Goal: Task Accomplishment & Management: Manage account settings

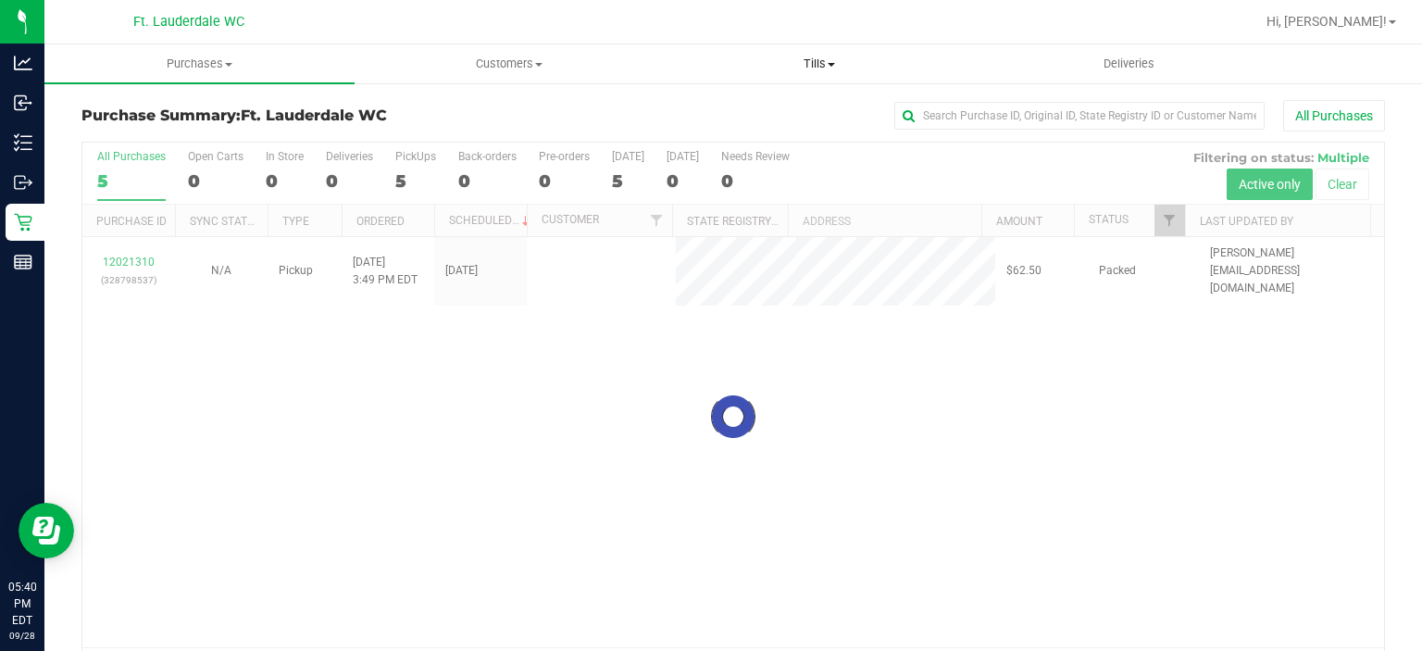
drag, startPoint x: 0, startPoint y: 0, endPoint x: 789, endPoint y: 71, distance: 791.9
click at [789, 71] on span "Tills" at bounding box center [820, 64] width 308 height 17
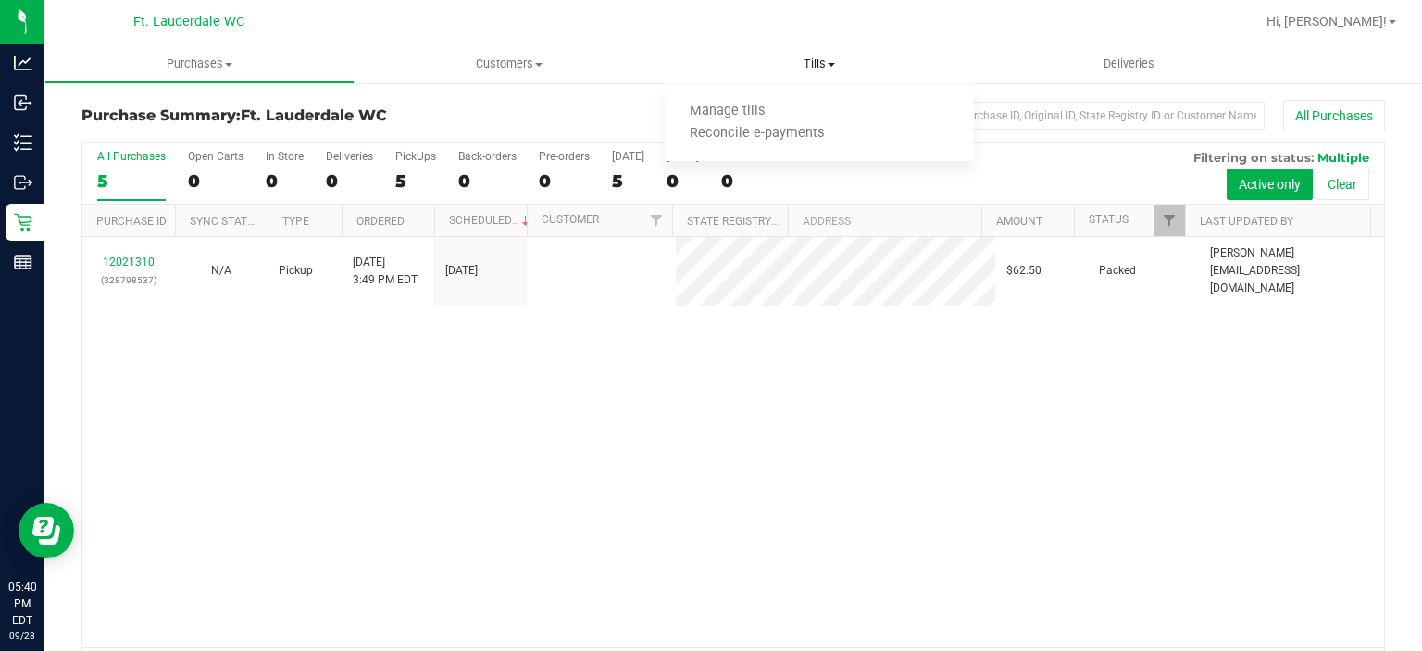
click at [817, 56] on span "Tills" at bounding box center [820, 64] width 310 height 17
click at [813, 62] on span "Tills" at bounding box center [820, 64] width 310 height 17
click at [747, 106] on span "Manage tills" at bounding box center [727, 112] width 125 height 16
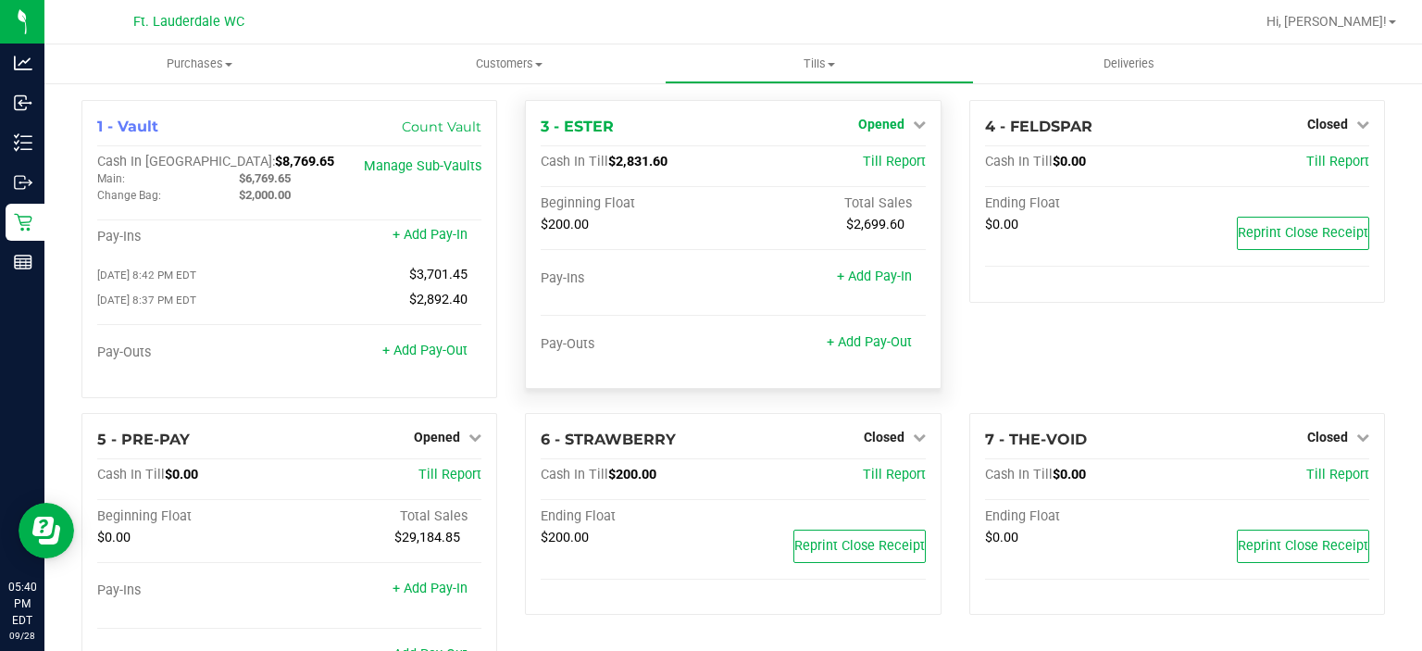
click at [861, 127] on span "Opened" at bounding box center [881, 124] width 46 height 15
click at [860, 168] on link "Close Till" at bounding box center [883, 163] width 50 height 15
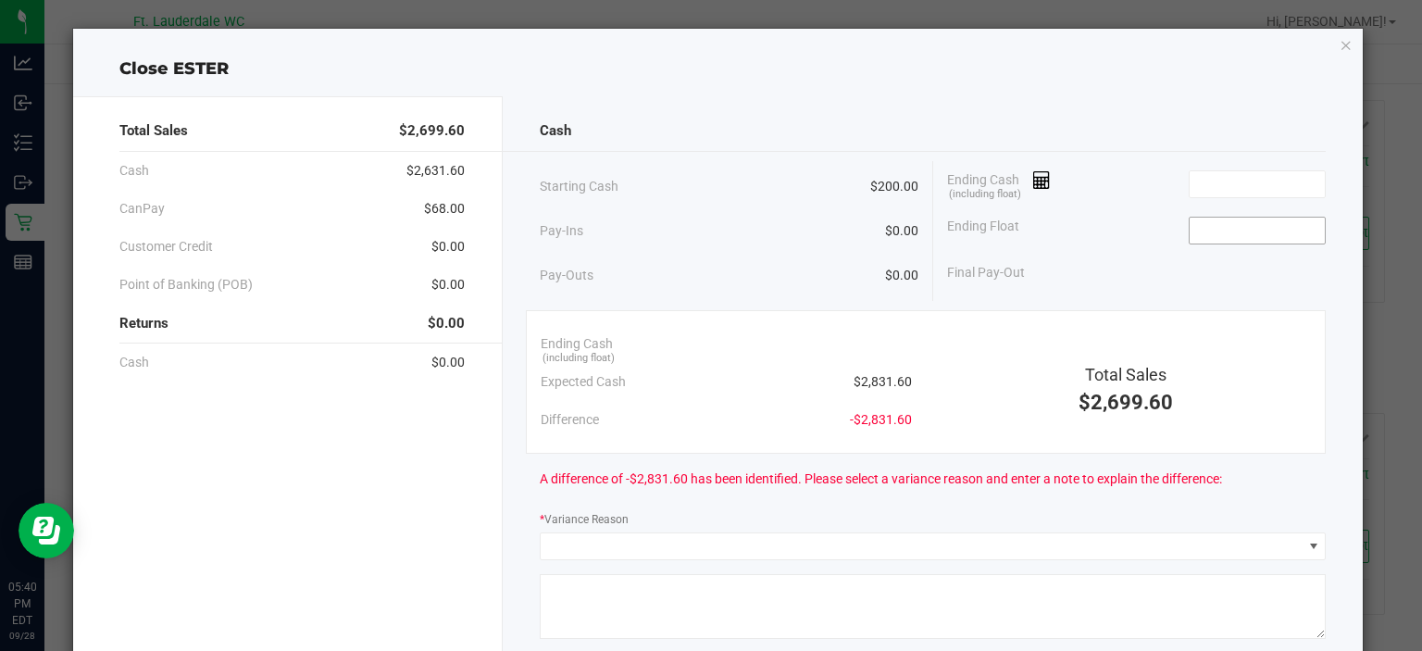
click at [1221, 236] on input at bounding box center [1257, 231] width 136 height 26
type input "$200.00"
click at [1220, 207] on div "Ending Float $200.00" at bounding box center [1137, 230] width 380 height 46
click at [1210, 181] on input at bounding box center [1257, 184] width 136 height 26
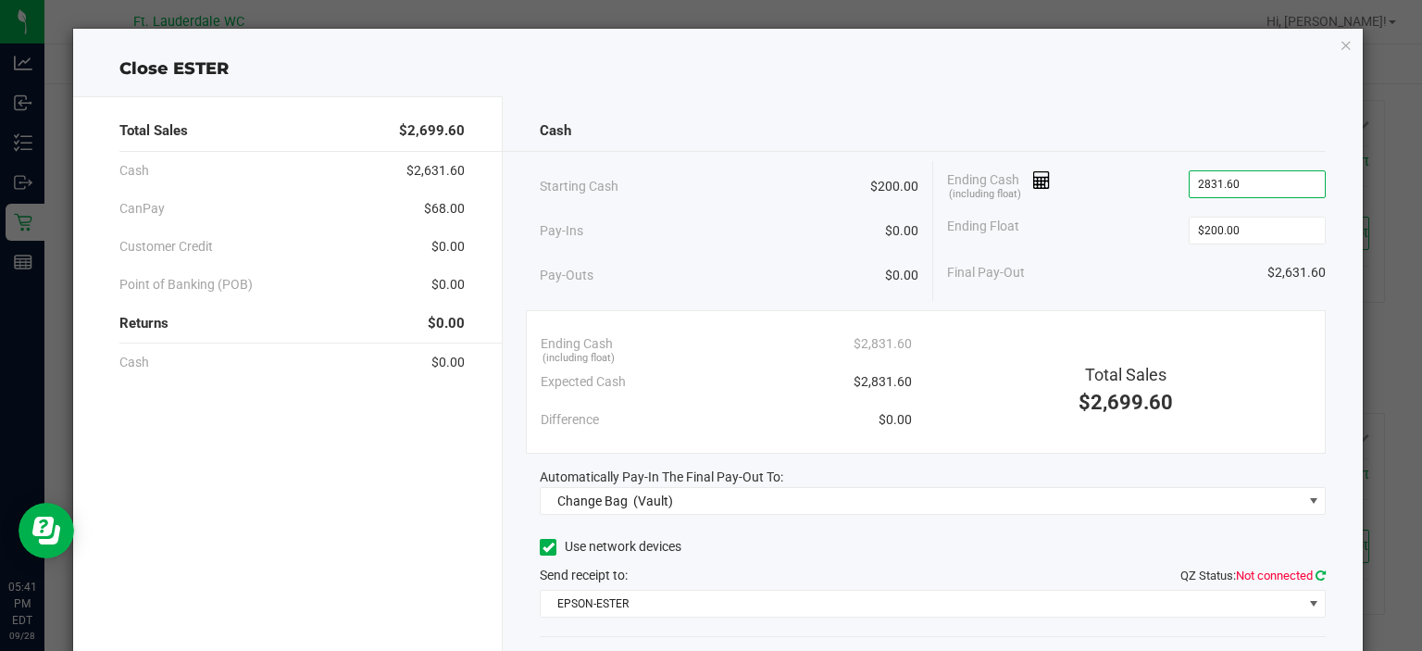
type input "$2,831.60"
click at [1315, 569] on icon at bounding box center [1320, 575] width 10 height 12
click at [1092, 203] on div "Ending Cash (including float) $2,831.60" at bounding box center [1137, 184] width 380 height 46
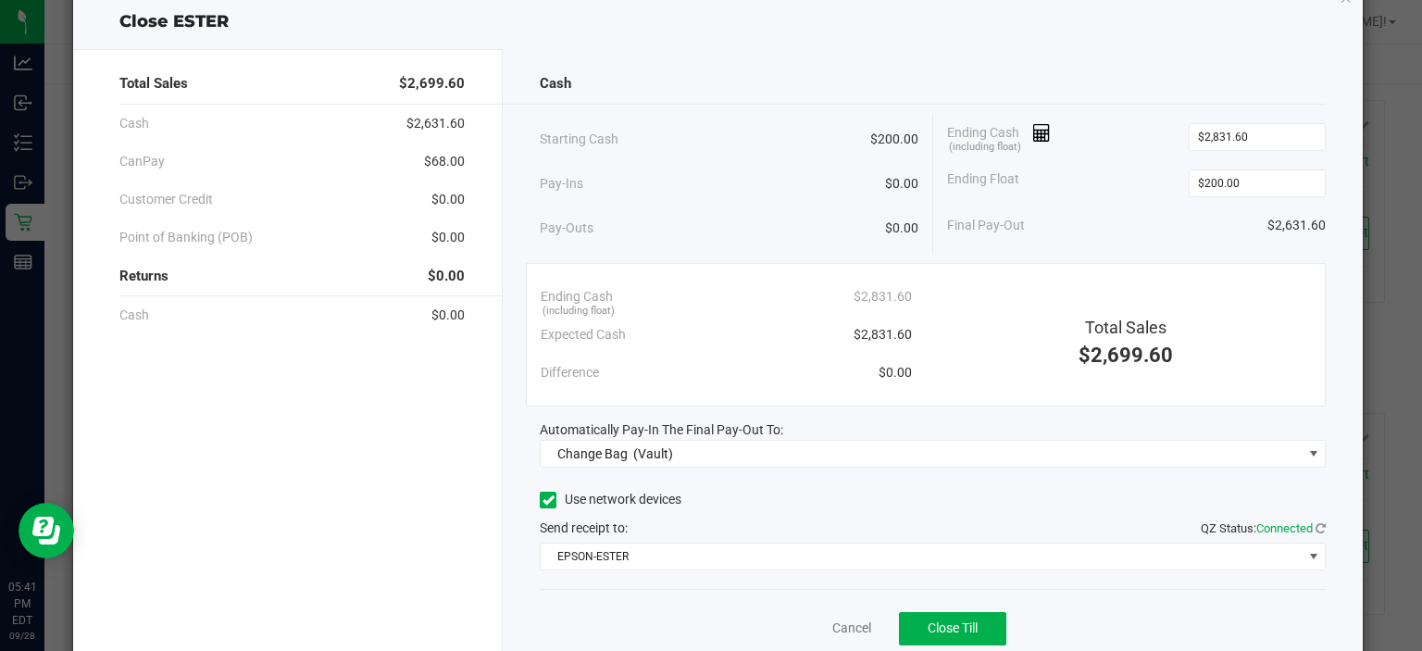
scroll to position [48, 0]
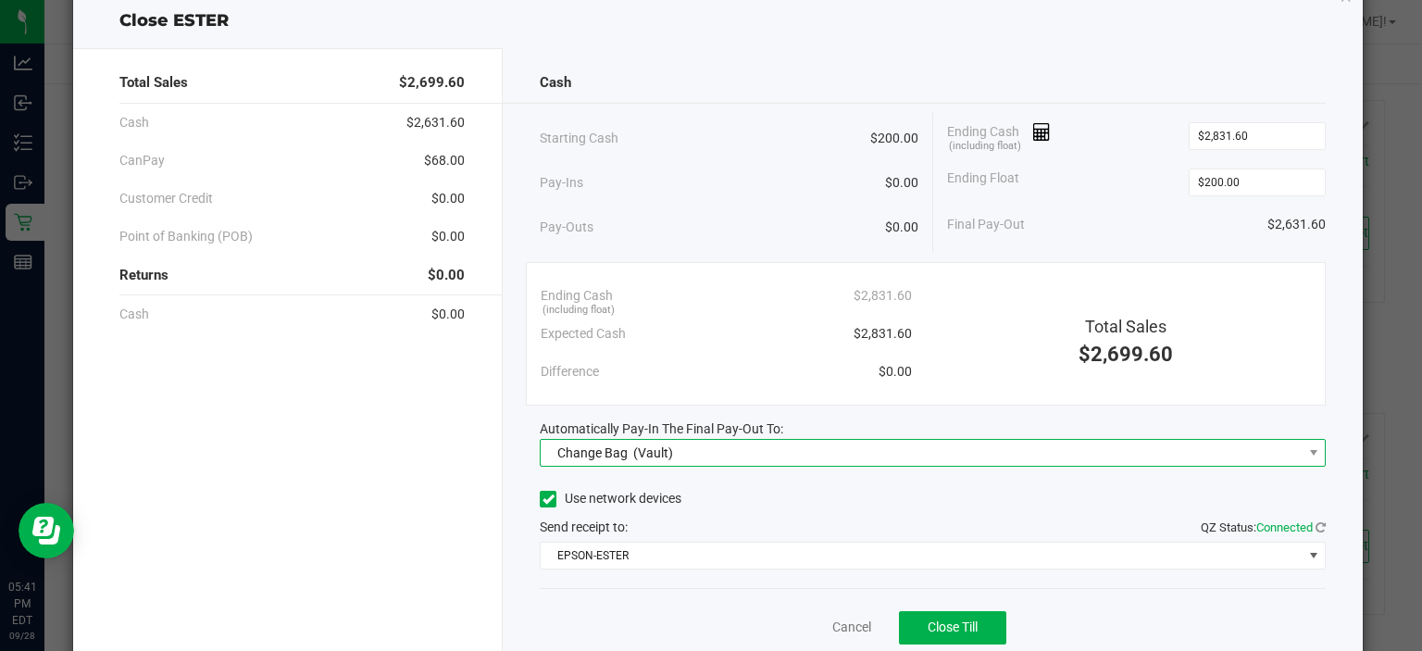
click at [687, 455] on span "Change Bag (Vault)" at bounding box center [921, 453] width 761 height 26
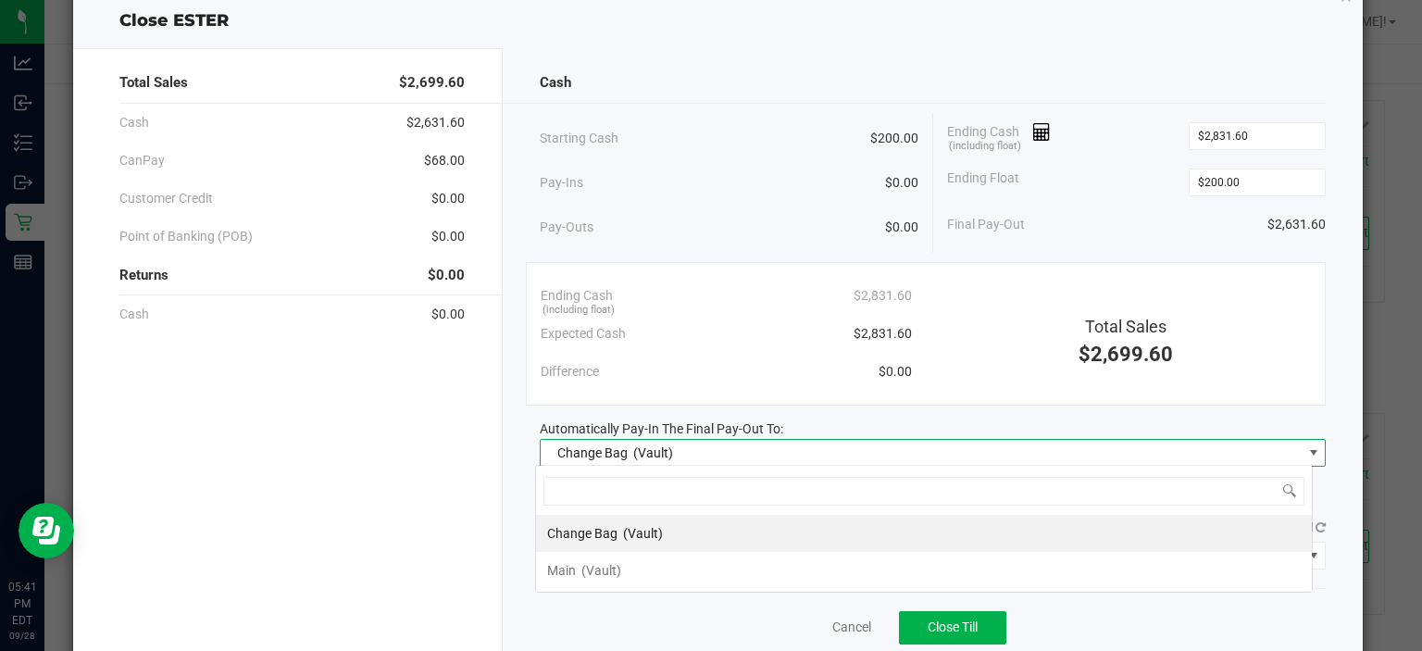
scroll to position [27, 778]
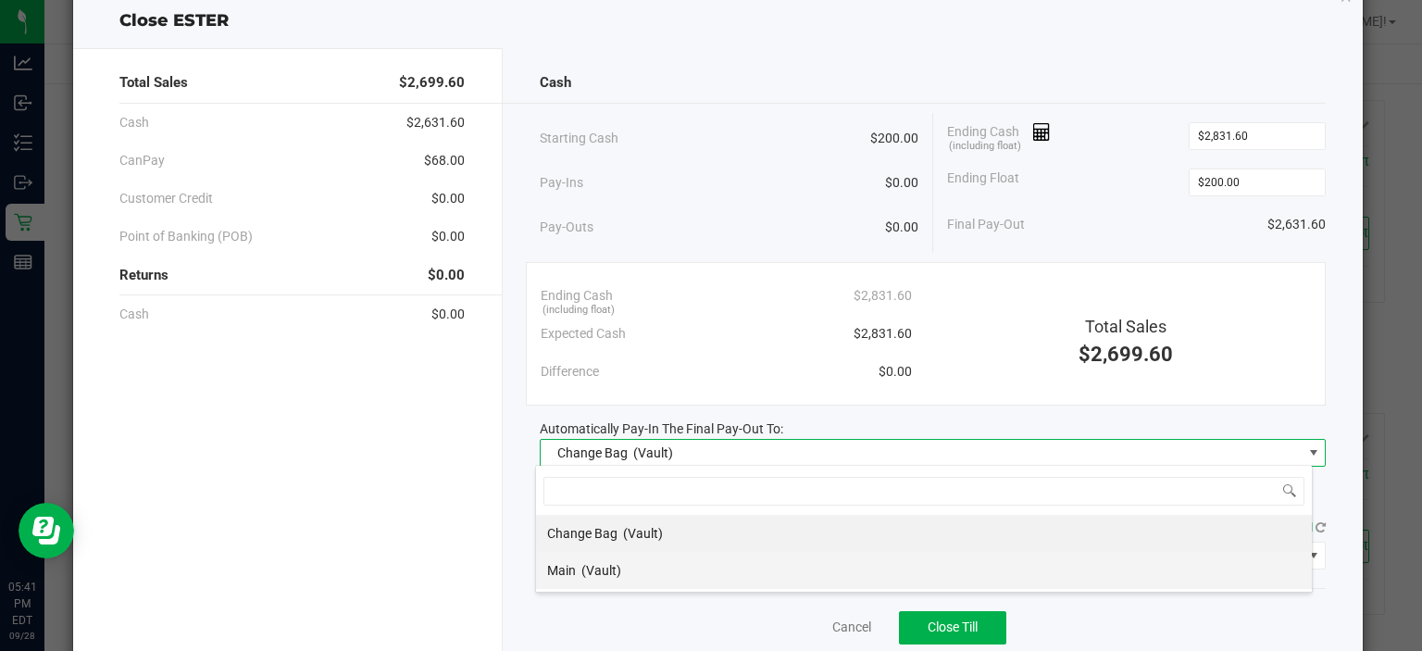
click at [592, 568] on span "(Vault)" at bounding box center [601, 570] width 40 height 15
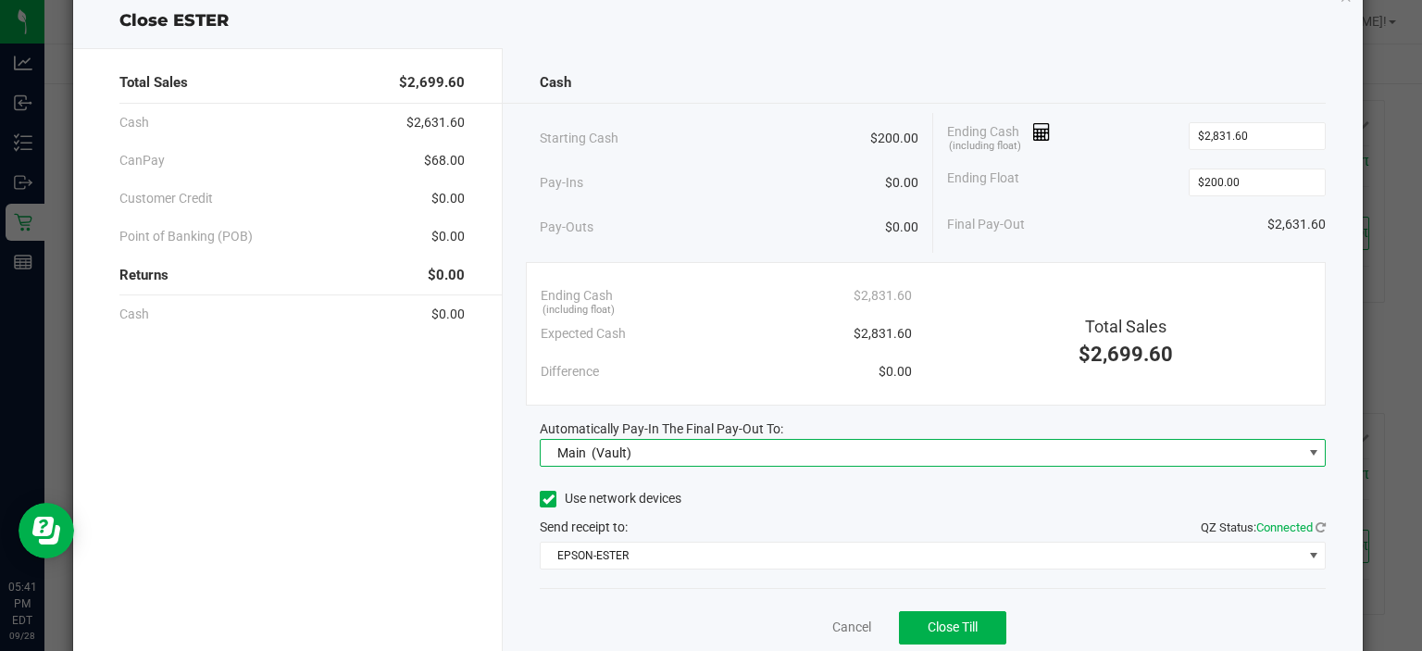
click at [727, 203] on div "Pay-Outs $0.00" at bounding box center [729, 227] width 379 height 51
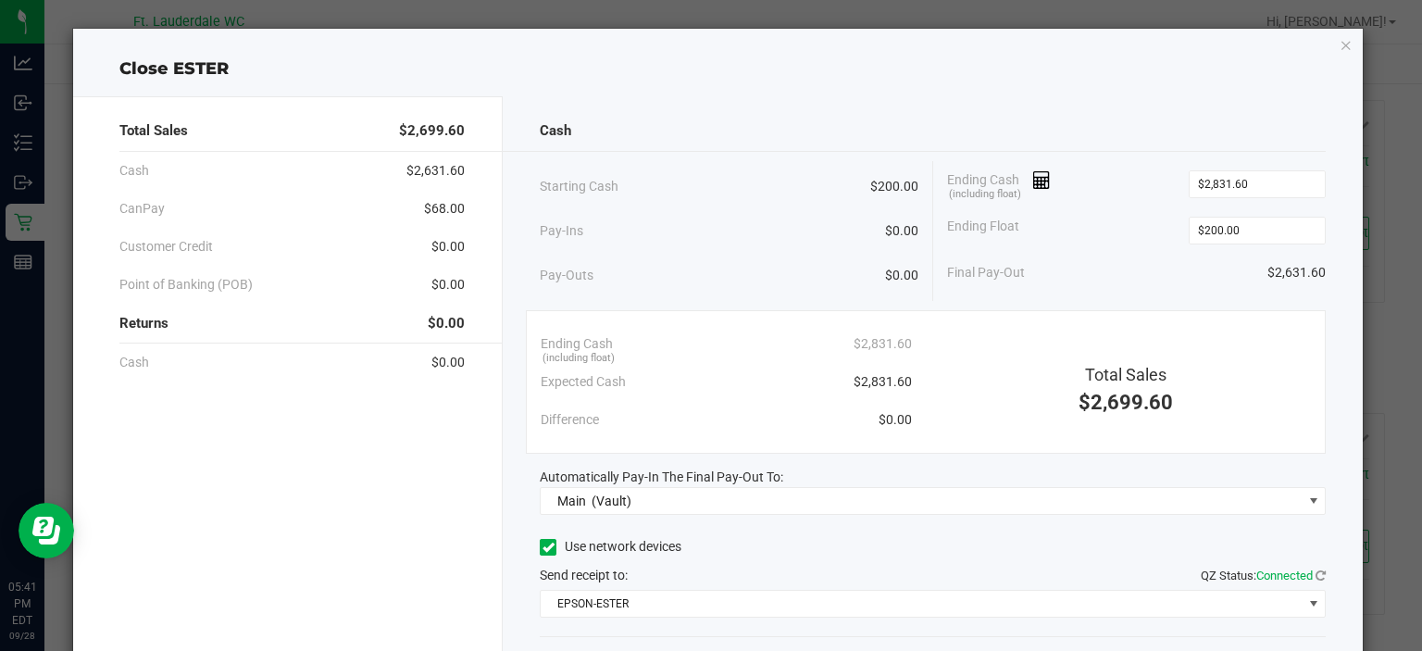
scroll to position [0, 0]
click at [1095, 258] on div "Final Pay-Out $2,631.60" at bounding box center [1137, 273] width 380 height 38
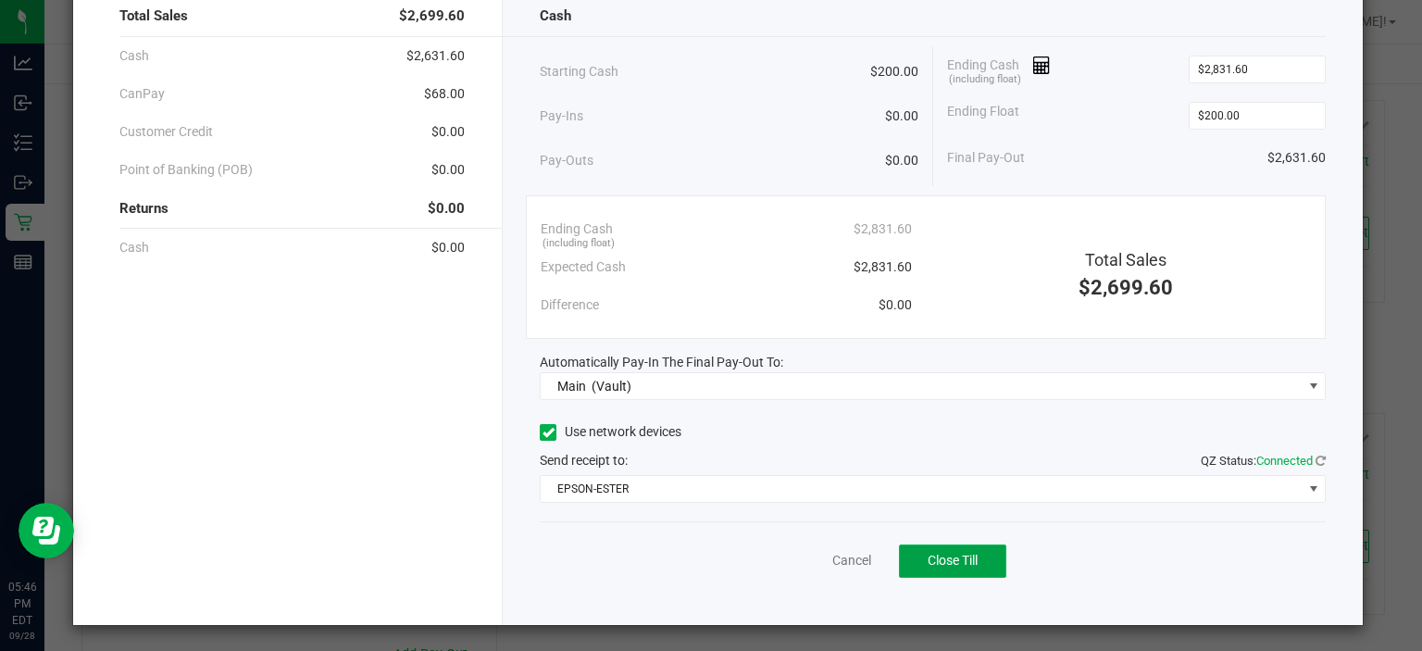
click at [945, 560] on span "Close Till" at bounding box center [953, 560] width 50 height 15
click at [818, 559] on link "Dismiss" at bounding box center [810, 560] width 44 height 19
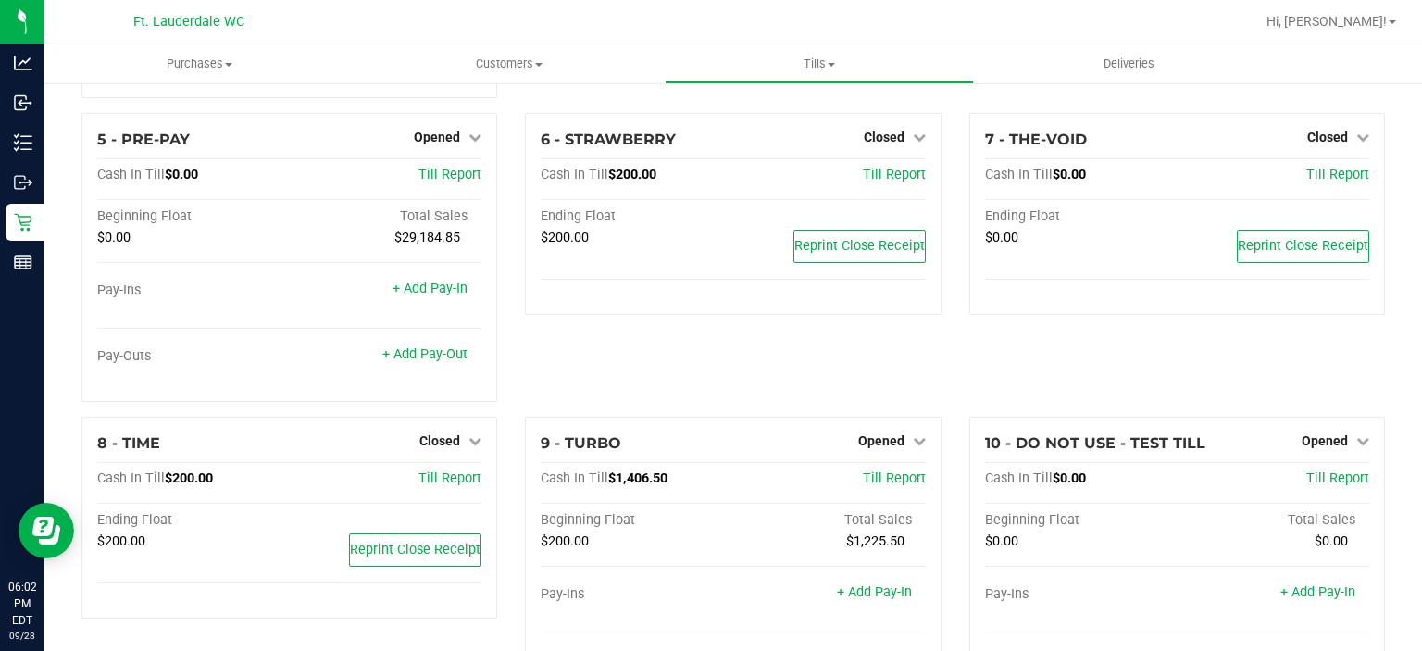
scroll to position [326, 0]
drag, startPoint x: 884, startPoint y: 439, endPoint x: 857, endPoint y: 344, distance: 98.2
click at [857, 344] on div "6 - STRAWBERRY Closed Open Till Cash In Till $200.00 Till Report Ending Float $…" at bounding box center [732, 264] width 443 height 304
click at [881, 432] on span "Opened" at bounding box center [881, 439] width 46 height 15
click at [890, 471] on link "Close Till" at bounding box center [883, 477] width 50 height 15
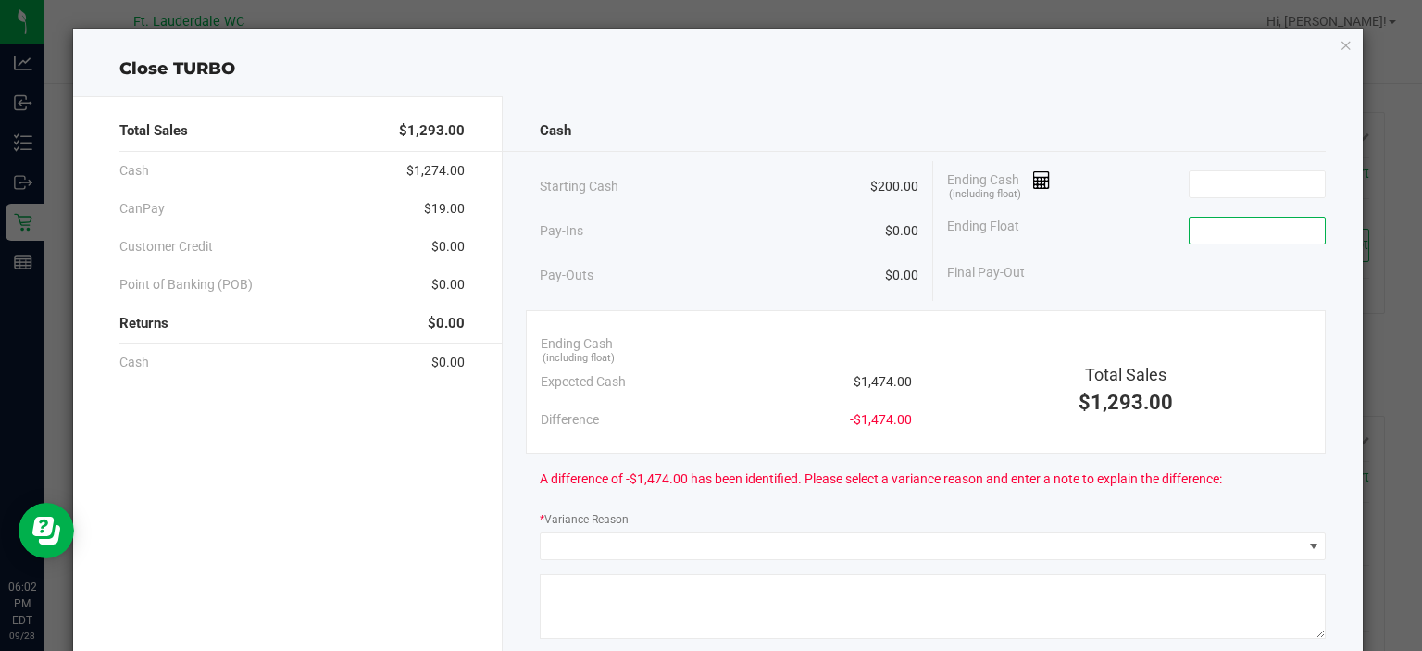
click at [1220, 223] on input at bounding box center [1257, 231] width 136 height 26
type input "$200.00"
click at [1203, 184] on input at bounding box center [1257, 184] width 136 height 26
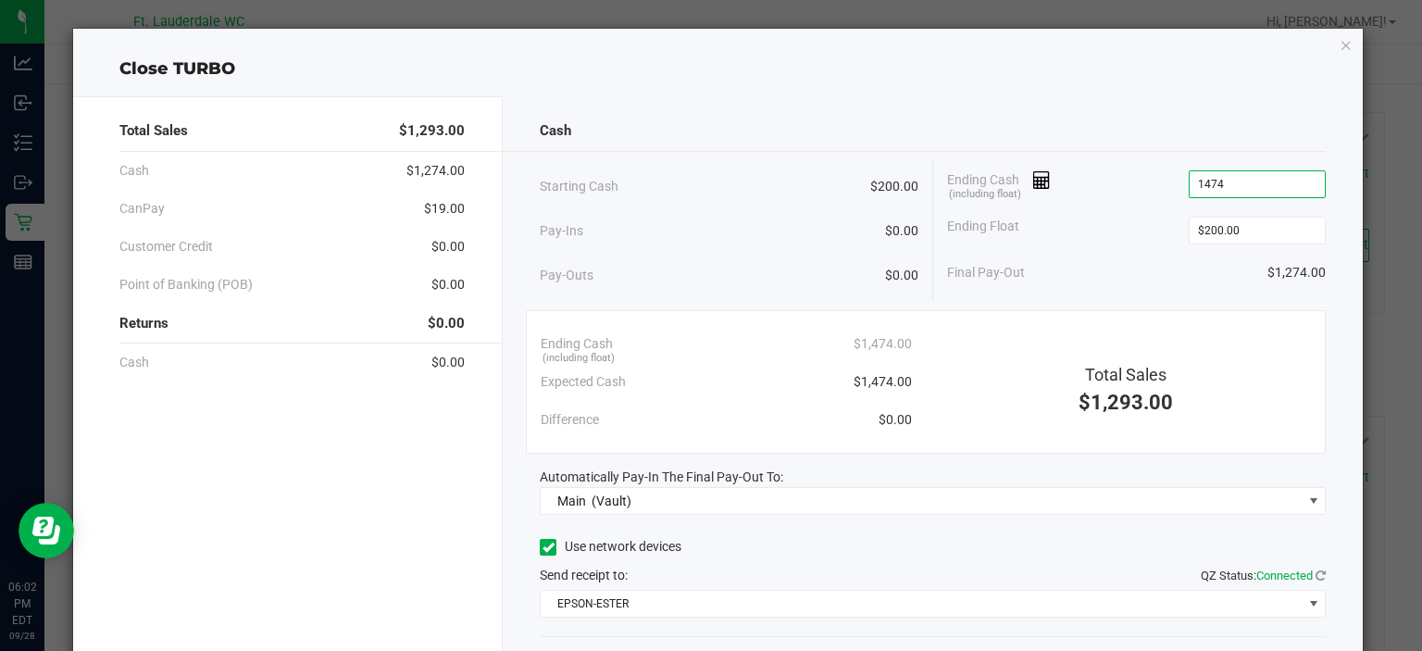
type input "$1,474.00"
click at [1130, 226] on div "Ending Float $200.00" at bounding box center [1137, 230] width 380 height 46
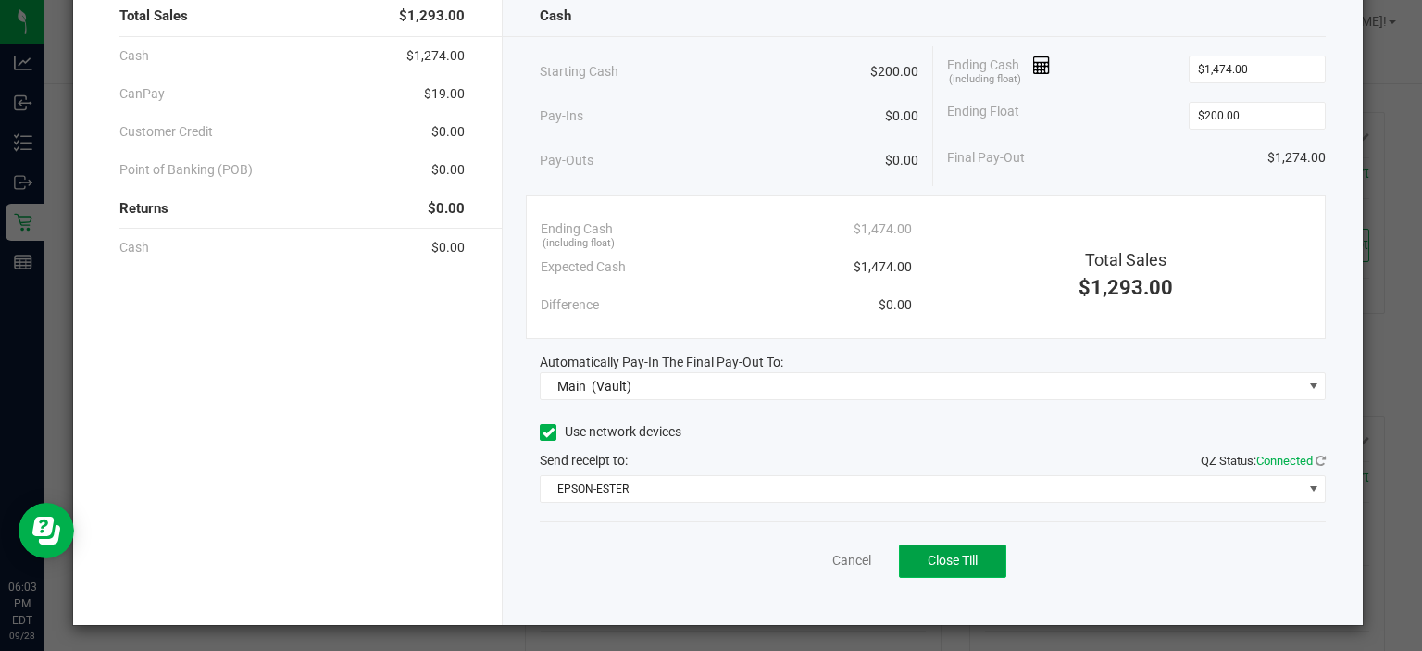
click at [981, 547] on button "Close Till" at bounding box center [952, 560] width 107 height 33
click at [812, 558] on link "Dismiss" at bounding box center [810, 560] width 44 height 19
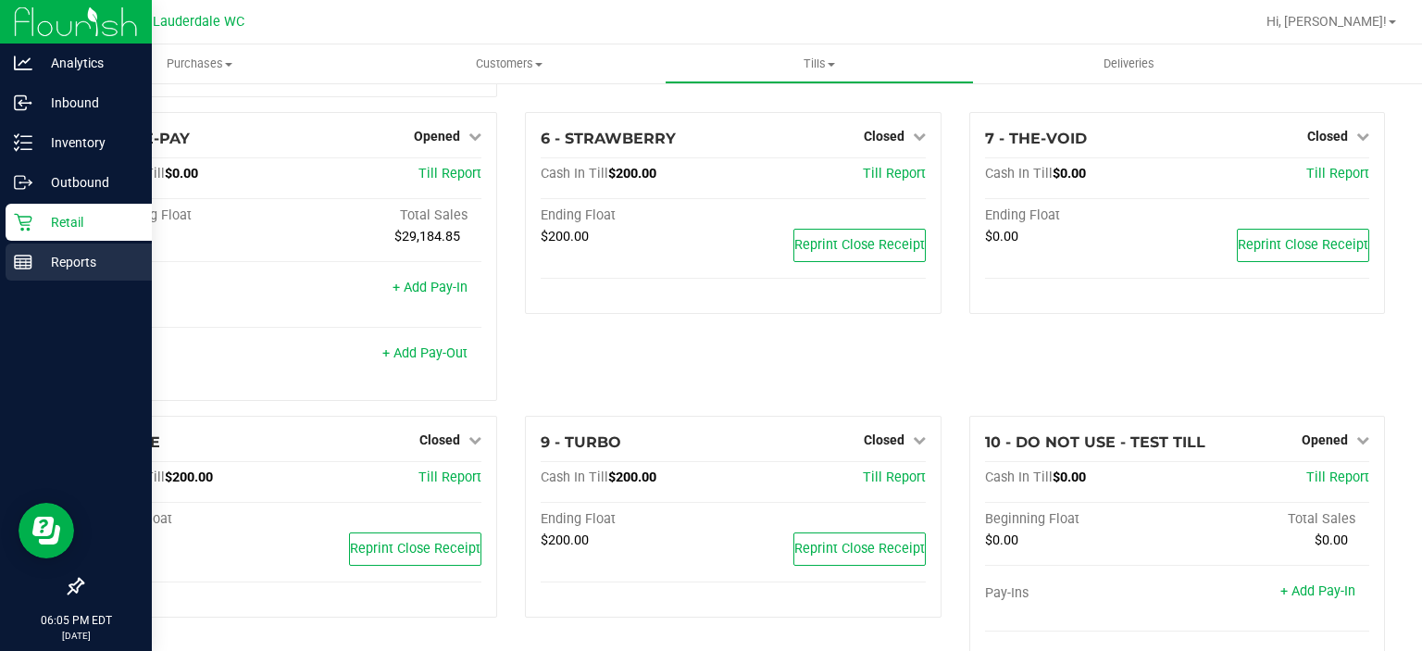
click at [24, 262] on line at bounding box center [23, 262] width 17 height 0
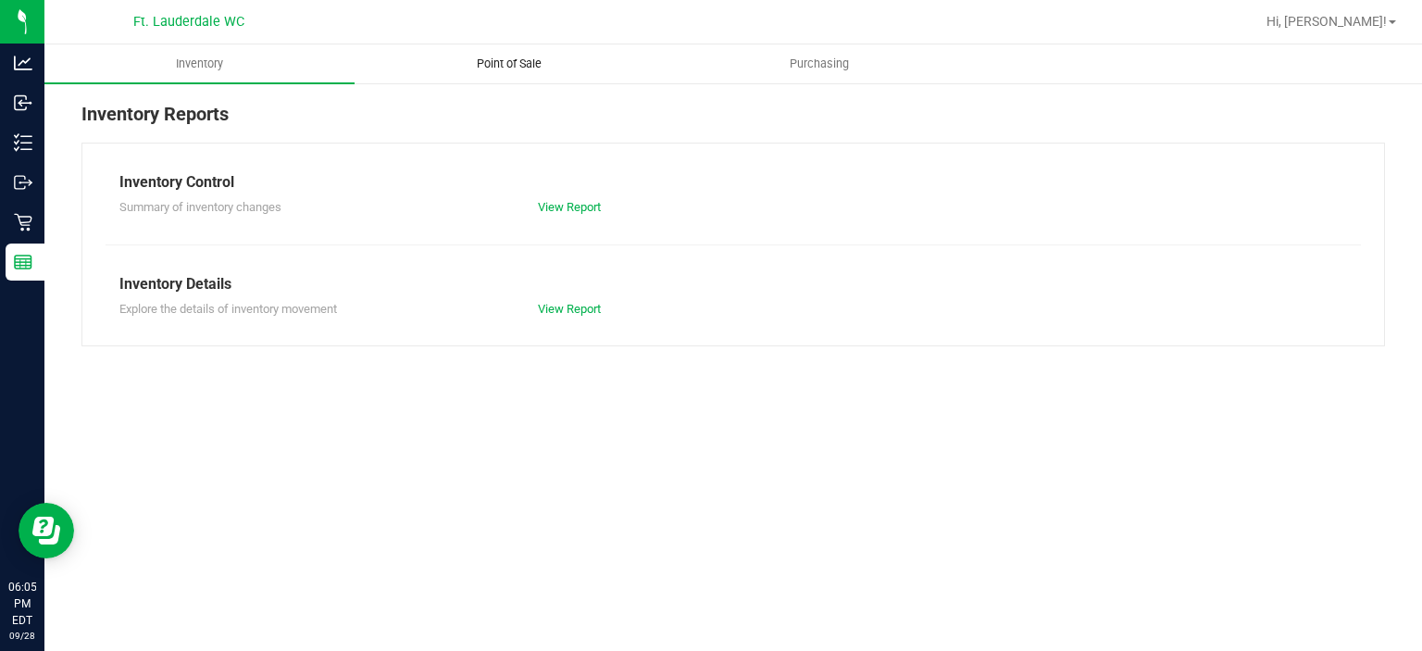
click at [550, 61] on span "Point of Sale" at bounding box center [509, 64] width 115 height 17
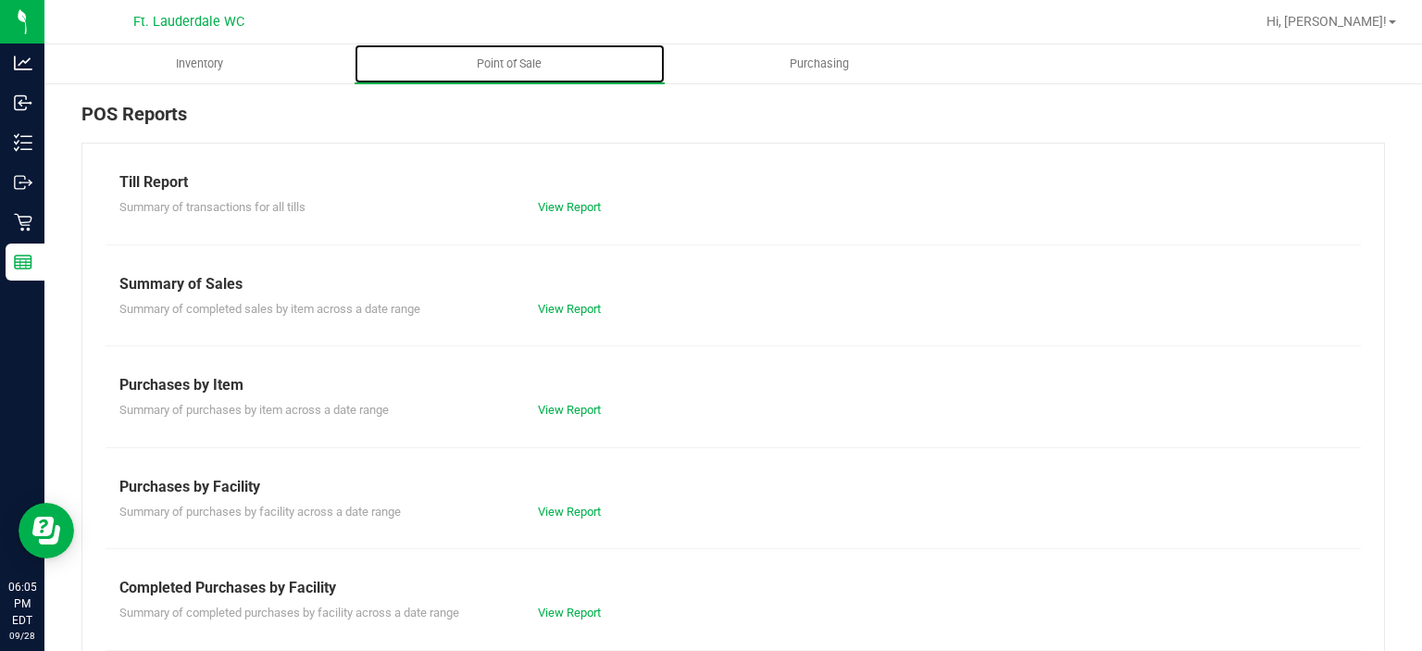
scroll to position [320, 0]
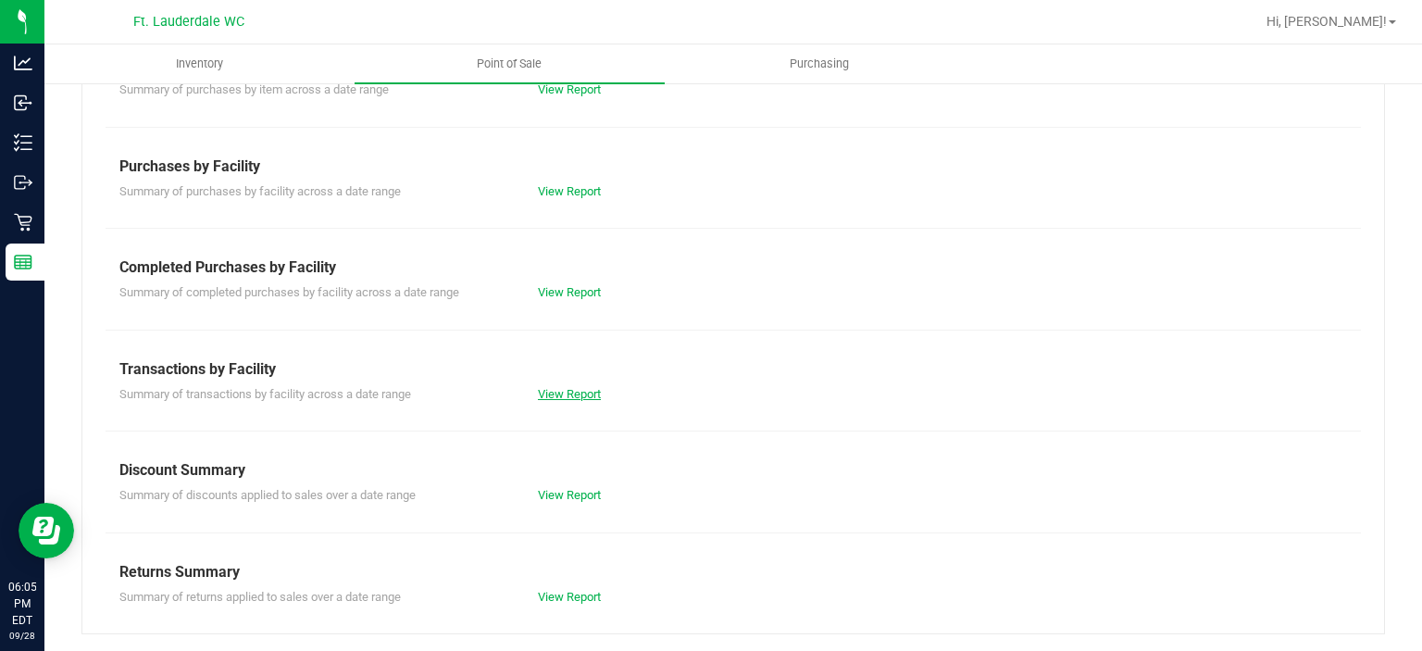
click at [577, 388] on link "View Report" at bounding box center [569, 394] width 63 height 14
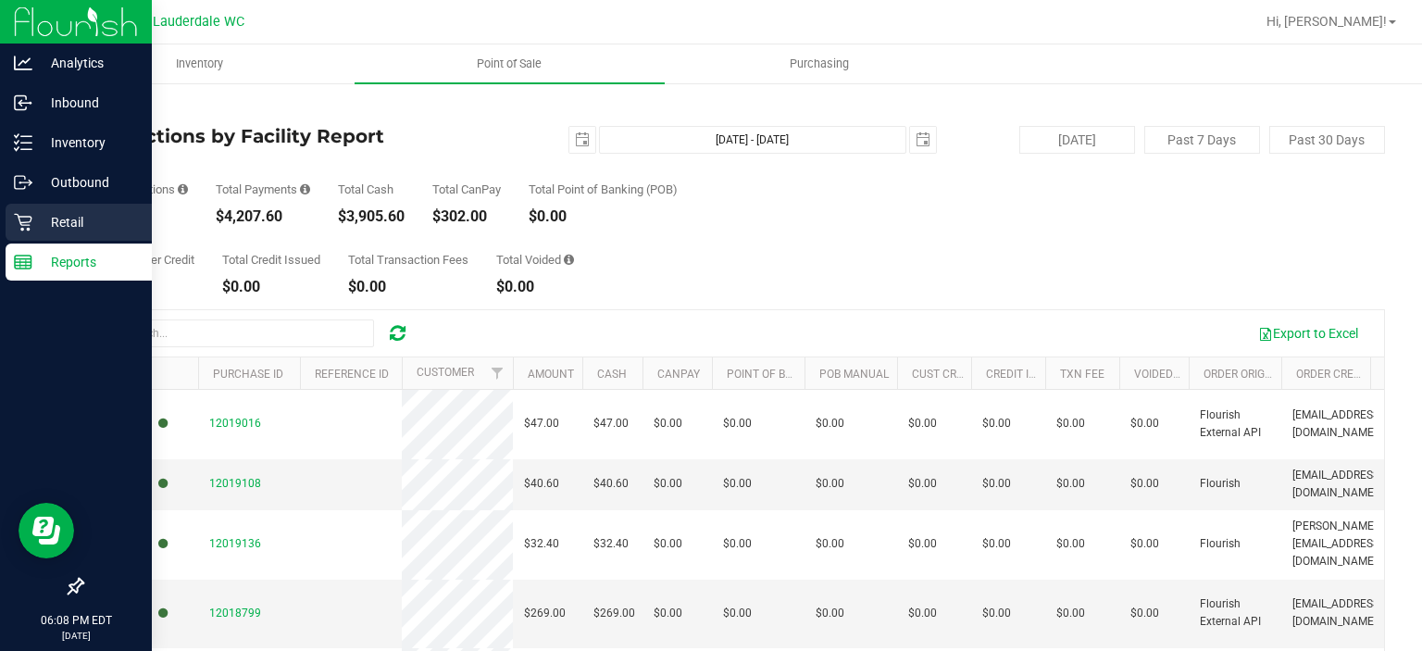
click at [26, 230] on icon at bounding box center [23, 222] width 19 height 19
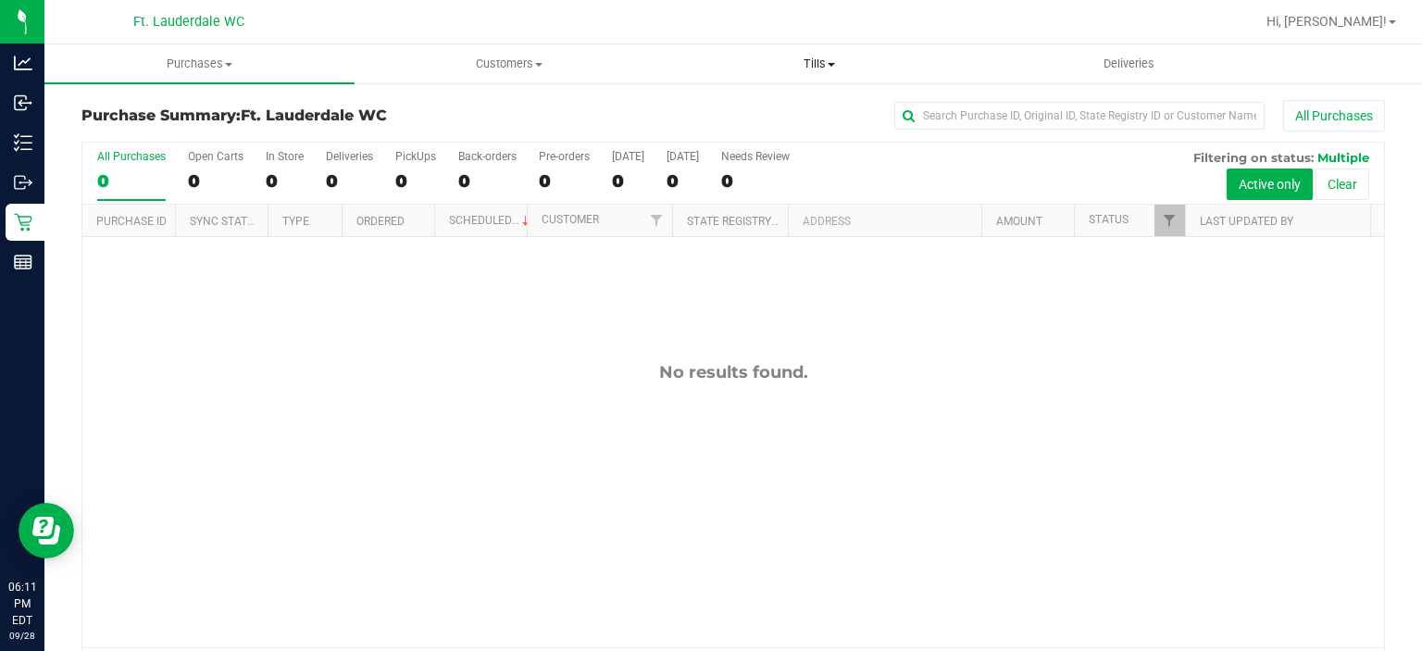
click at [800, 67] on span "Tills" at bounding box center [820, 64] width 308 height 17
click at [766, 126] on span "Reconcile e-payments" at bounding box center [757, 134] width 184 height 16
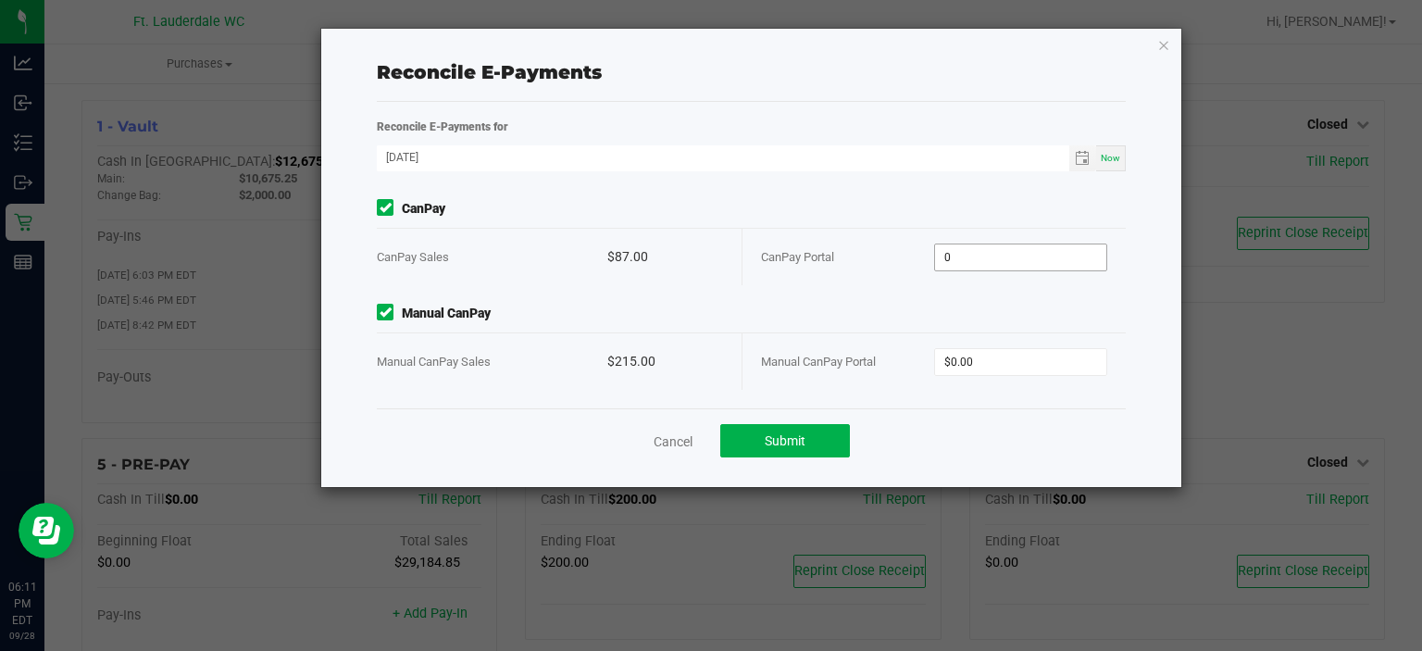
click at [974, 259] on input "0" at bounding box center [1020, 257] width 171 height 26
type input "$87.00"
type input "$215.00"
click at [791, 440] on span "Submit" at bounding box center [785, 440] width 41 height 15
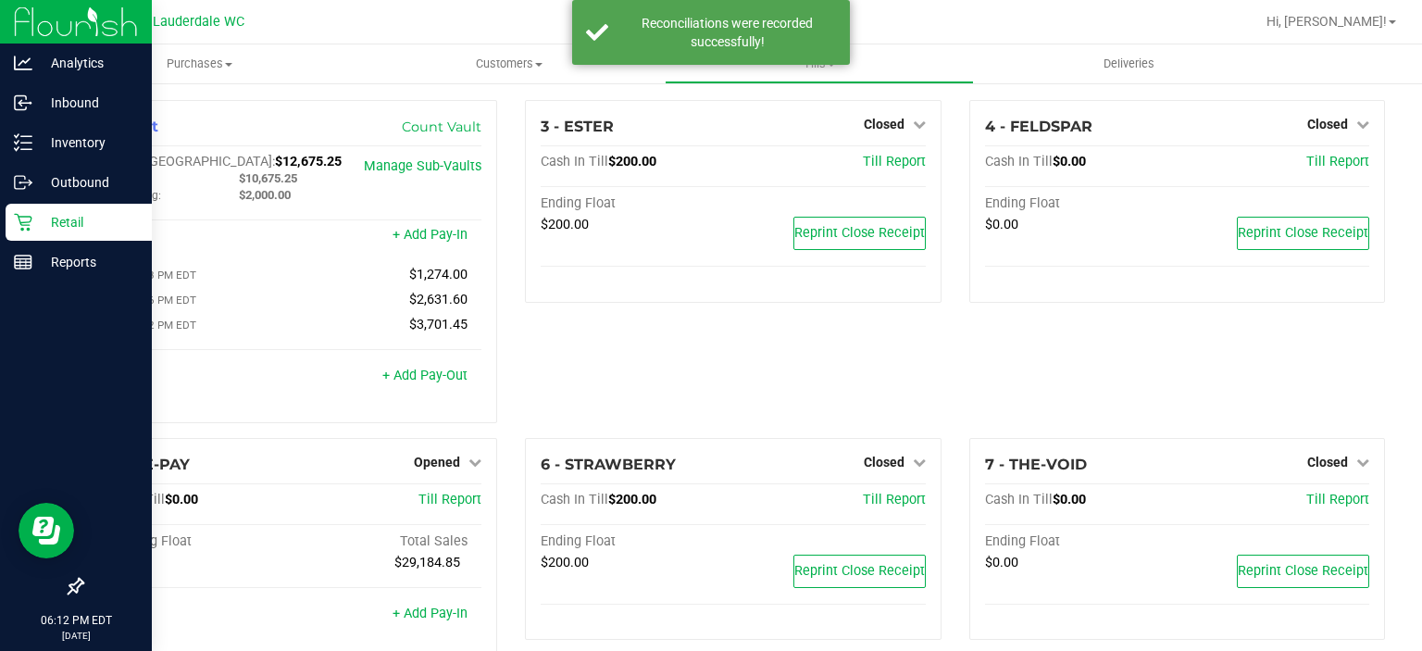
click at [46, 305] on div at bounding box center [76, 425] width 152 height 285
click at [48, 275] on div "Reports" at bounding box center [79, 261] width 146 height 37
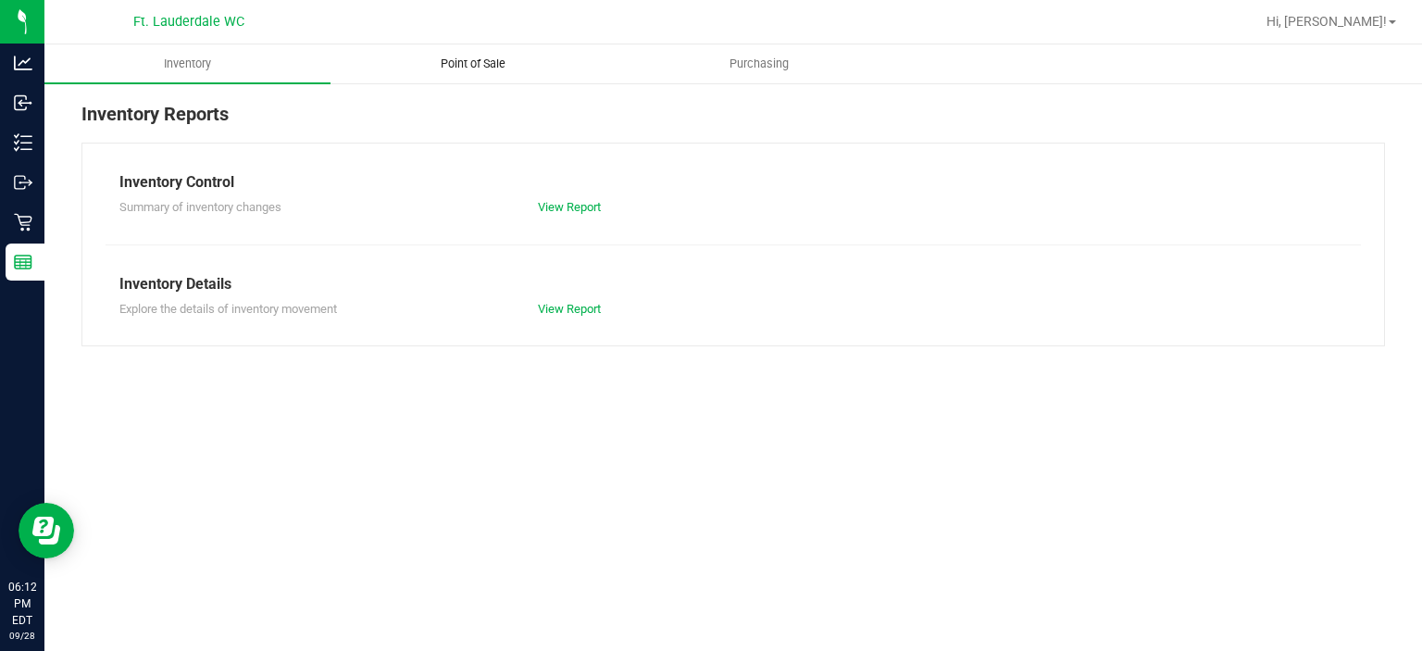
click at [478, 66] on span "Point of Sale" at bounding box center [473, 64] width 115 height 17
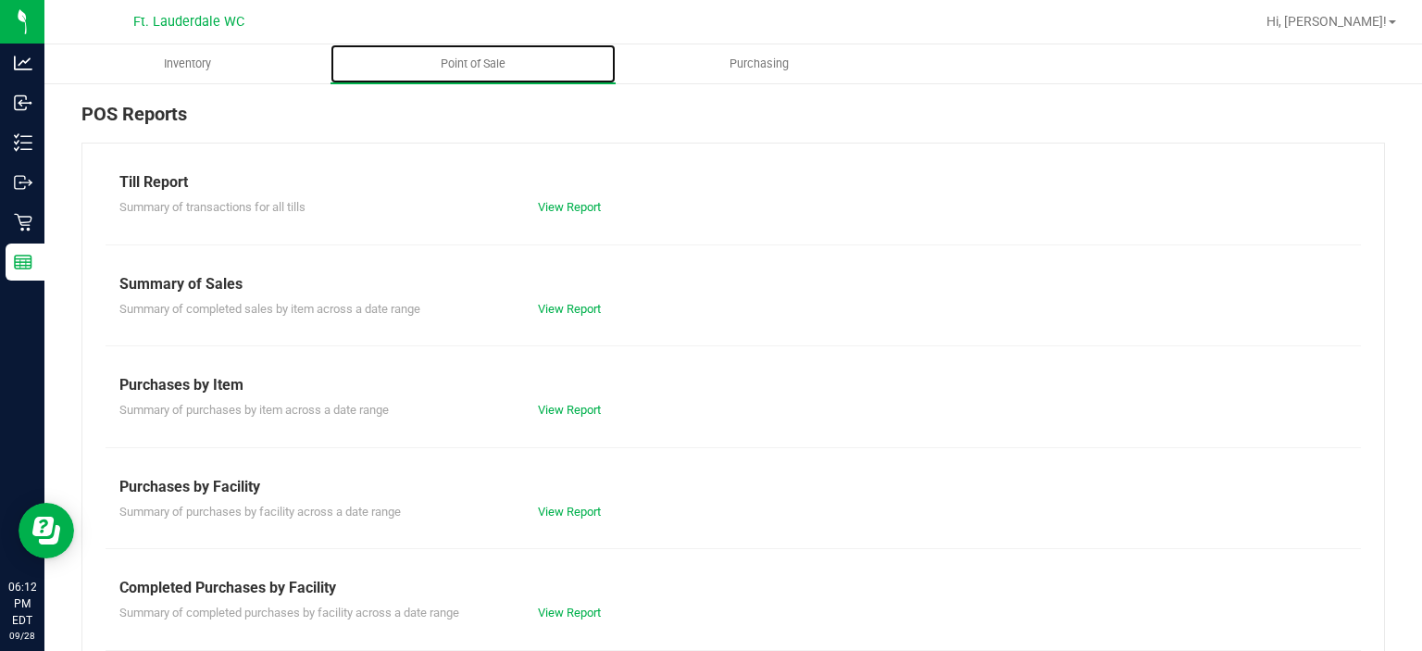
scroll to position [320, 0]
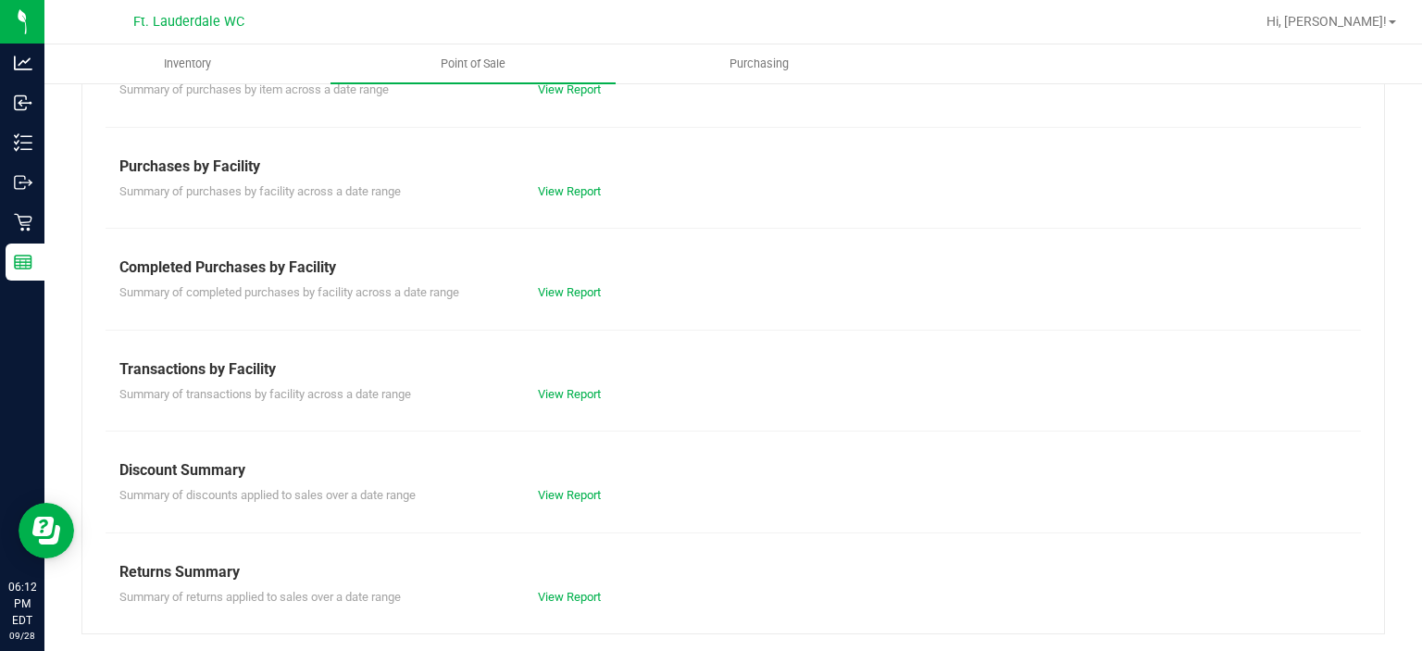
click at [555, 280] on div "Summary of completed purchases by facility across a date range View Report" at bounding box center [733, 290] width 1255 height 23
click at [554, 285] on link "View Report" at bounding box center [569, 292] width 63 height 14
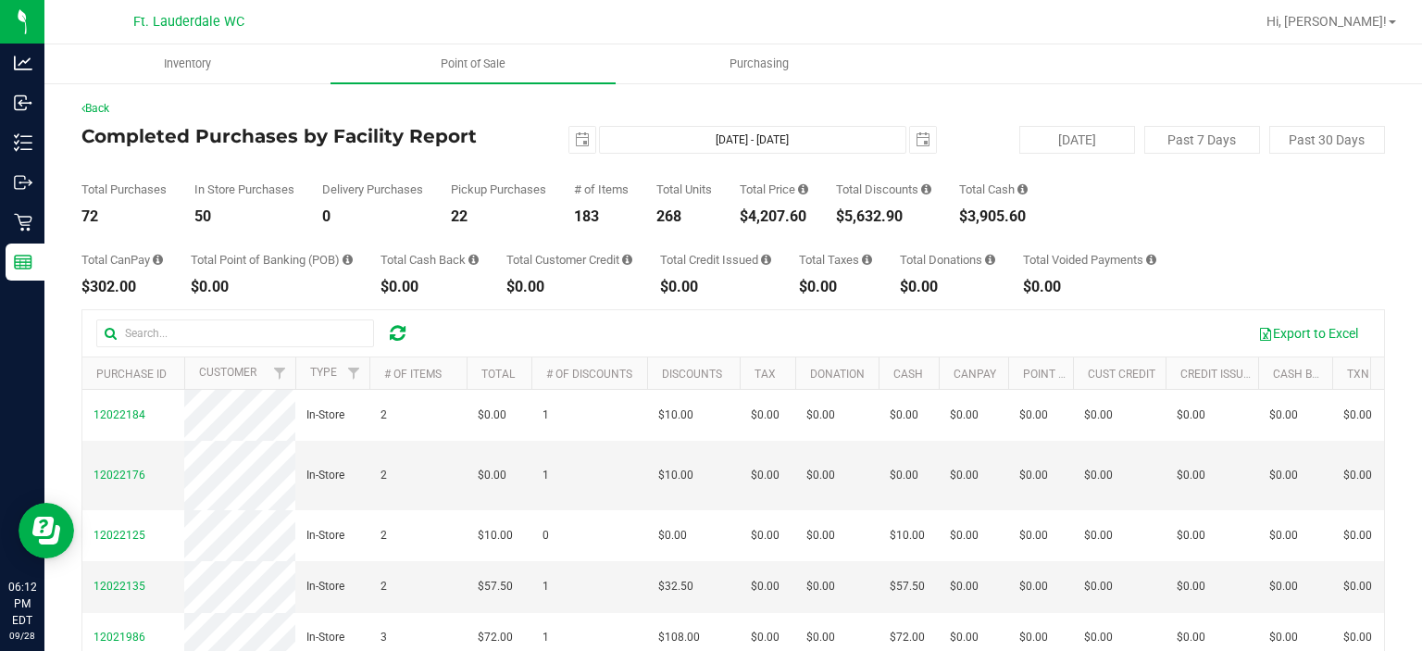
click at [758, 216] on div "$4,207.60" at bounding box center [774, 216] width 68 height 15
click at [757, 217] on div "$4,207.60" at bounding box center [774, 216] width 68 height 15
drag, startPoint x: 756, startPoint y: 218, endPoint x: 811, endPoint y: 221, distance: 54.7
click at [808, 221] on div "$4,207.60" at bounding box center [774, 216] width 68 height 15
copy div "4,207.60"
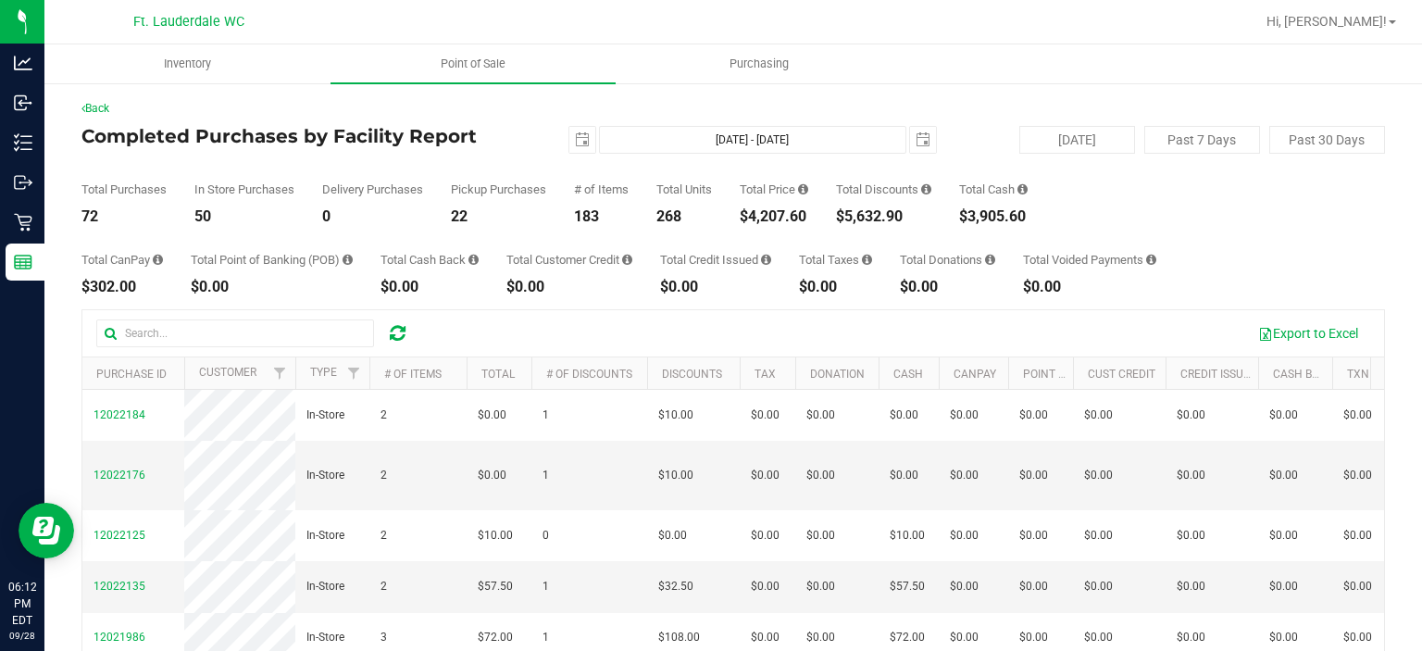
click at [848, 210] on div "$5,632.90" at bounding box center [883, 216] width 95 height 15
drag, startPoint x: 848, startPoint y: 210, endPoint x: 874, endPoint y: 213, distance: 26.1
click at [874, 213] on div "$5,632.90" at bounding box center [883, 216] width 95 height 15
copy div "5,632.90"
click at [559, 130] on div "[DATE] [DATE] - [DATE] [DATE]" at bounding box center [726, 140] width 448 height 28
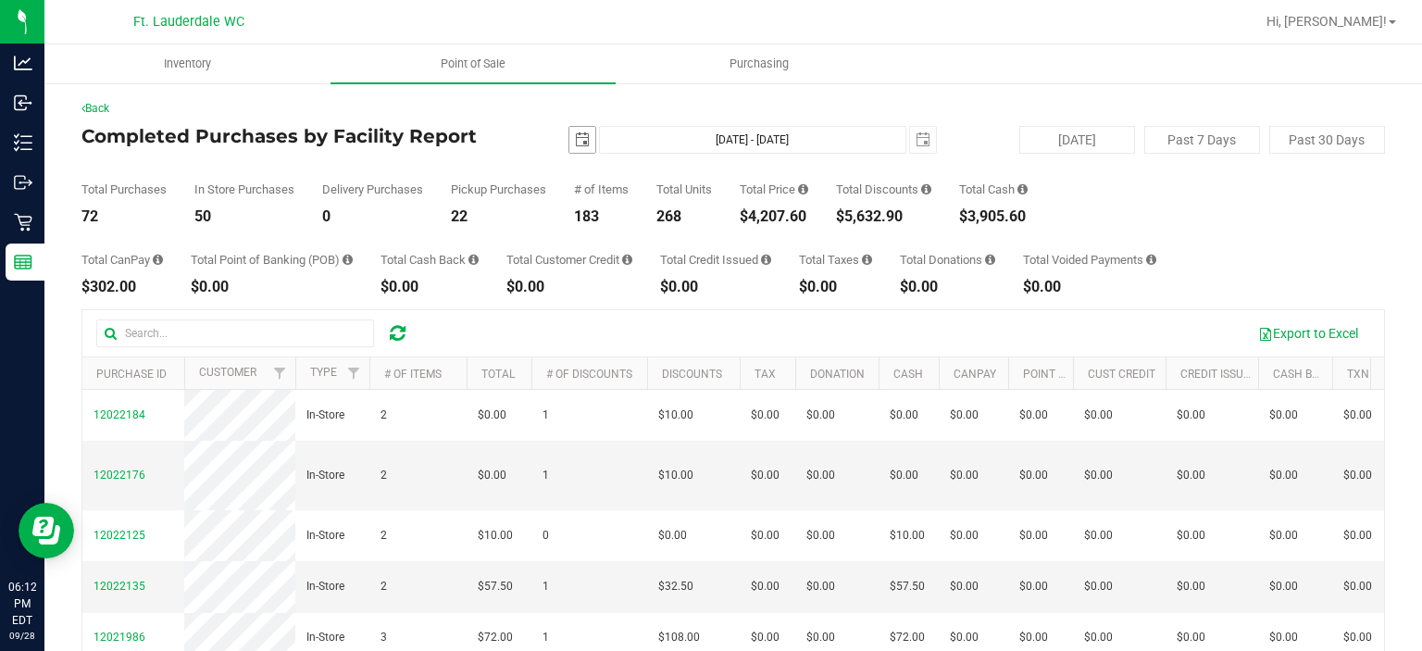
click at [569, 136] on span "select" at bounding box center [582, 140] width 26 height 26
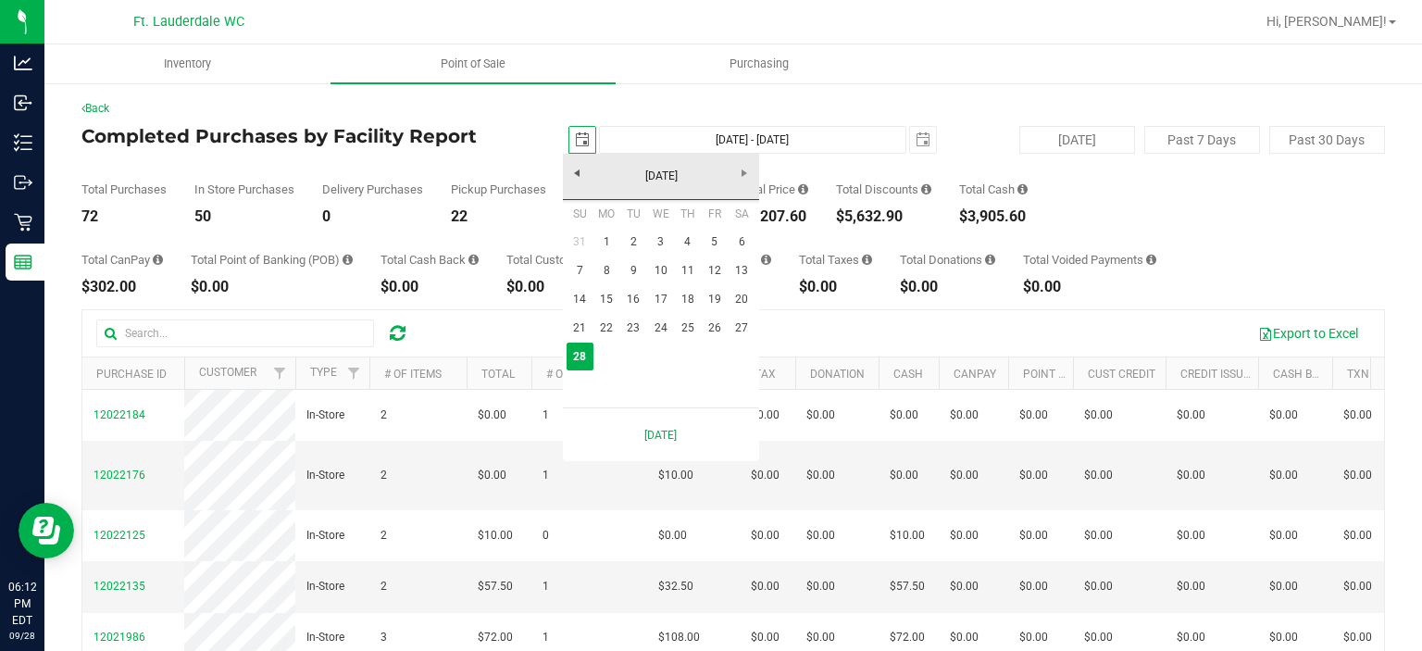
scroll to position [0, 45]
click at [600, 241] on link "1" at bounding box center [606, 242] width 27 height 29
type input "[DATE]"
type input "[DATE] - [DATE]"
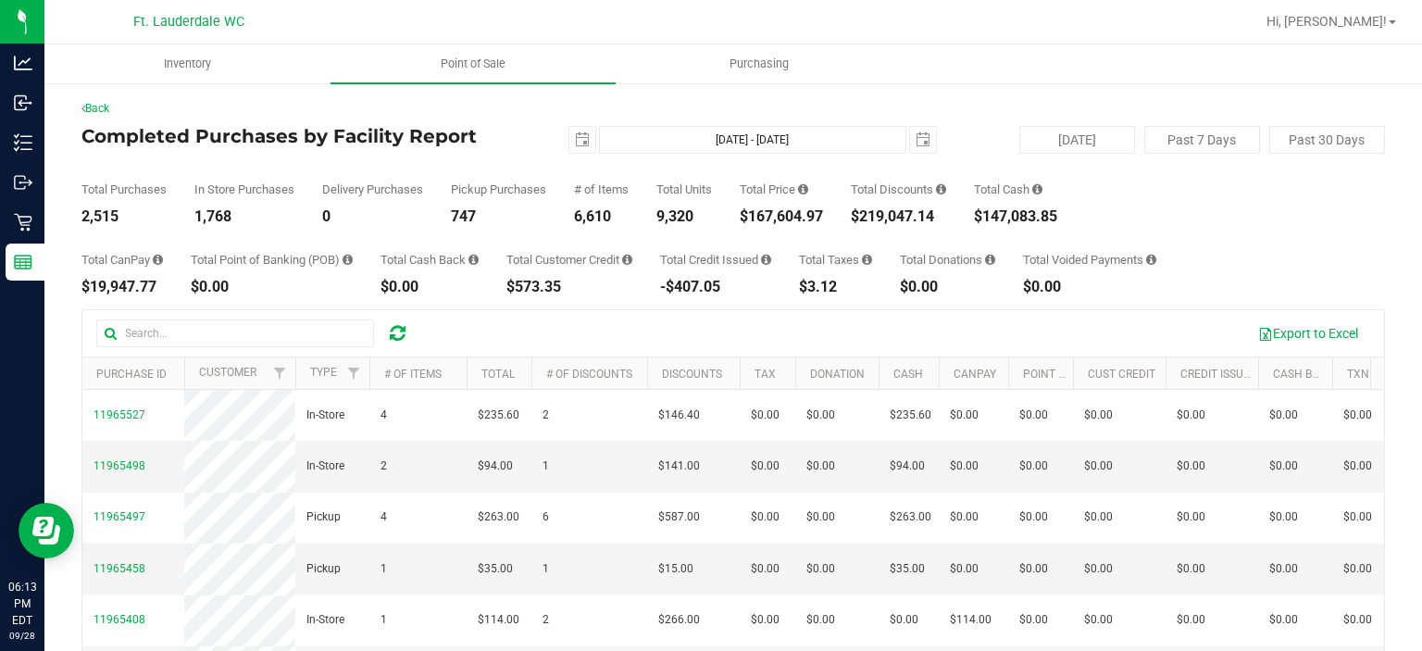
drag, startPoint x: 752, startPoint y: 222, endPoint x: 834, endPoint y: 218, distance: 82.5
click at [834, 218] on div "Total Purchases 2,515 In Store Purchases 1,768 Delivery Purchases 0 Pickup Purc…" at bounding box center [732, 189] width 1303 height 70
click at [818, 218] on div "$167,604.97" at bounding box center [781, 216] width 83 height 15
drag, startPoint x: 837, startPoint y: 218, endPoint x: 755, endPoint y: 220, distance: 81.5
click at [755, 220] on div "Total Purchases 2,515 In Store Purchases 1,768 Delivery Purchases 0 Pickup Purc…" at bounding box center [732, 189] width 1303 height 70
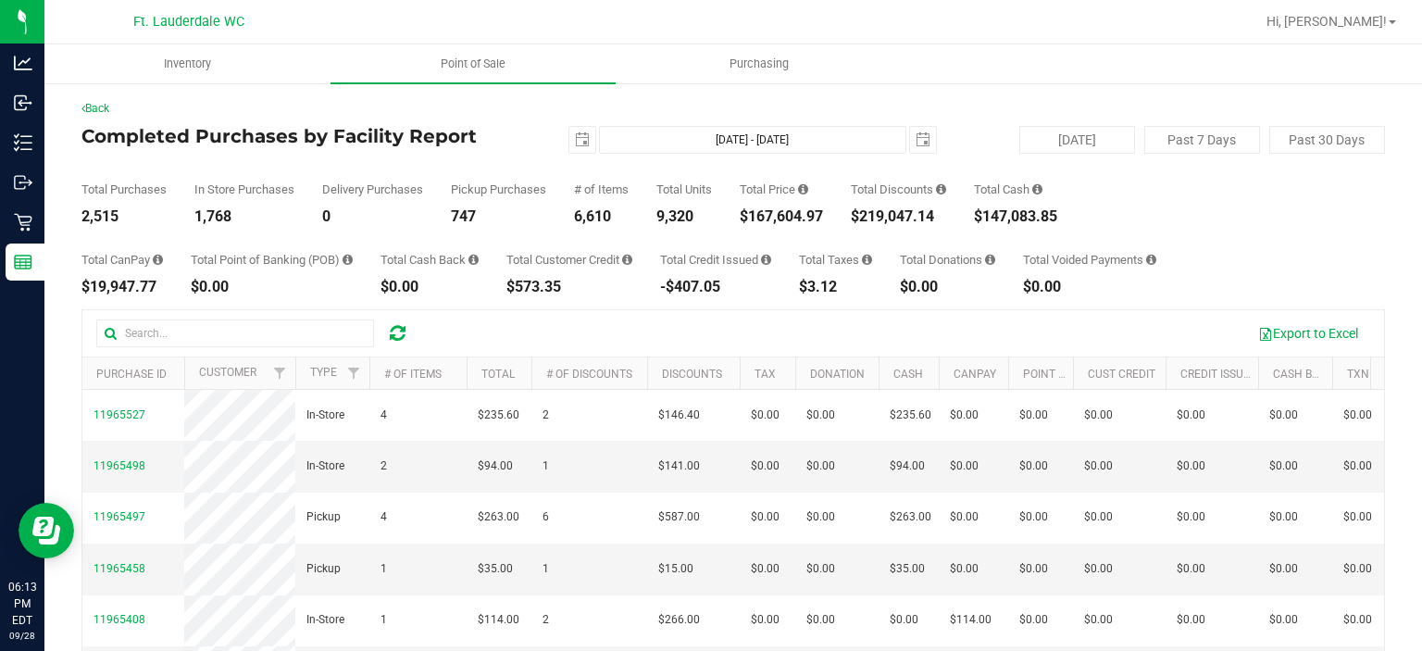
copy div "167,604.97"
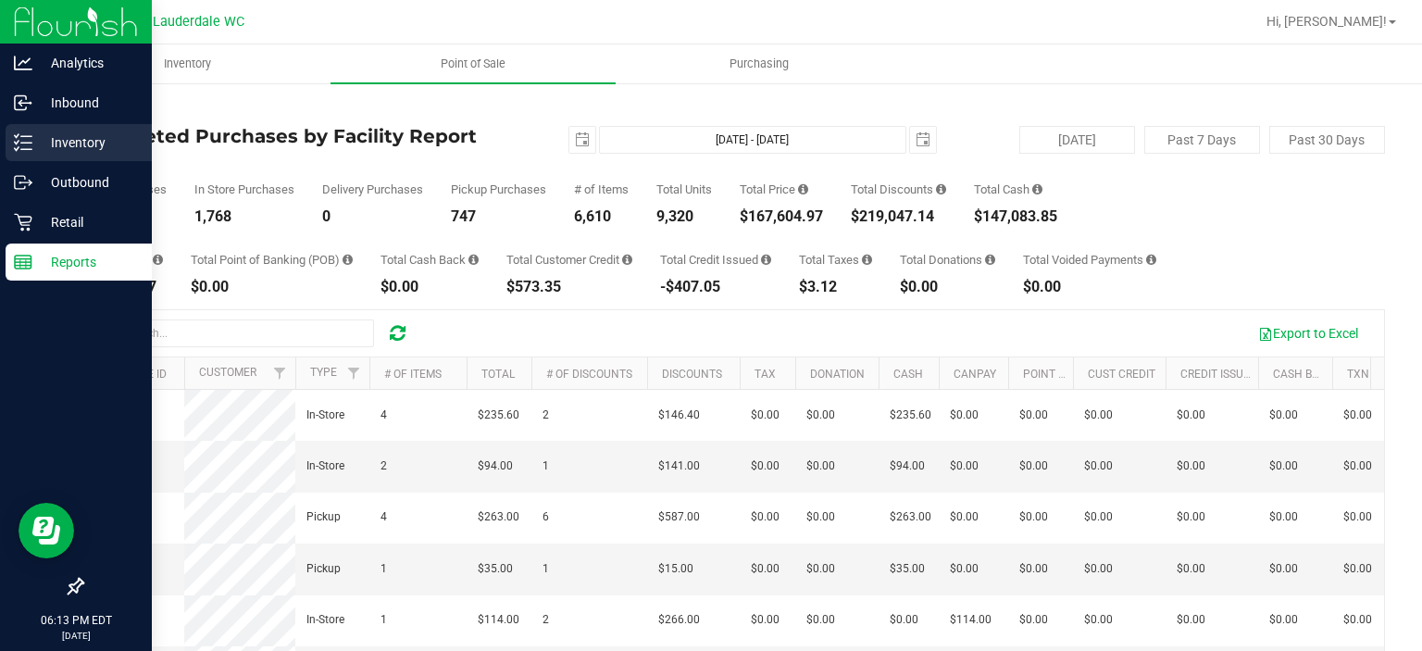
click at [68, 140] on p "Inventory" at bounding box center [87, 142] width 111 height 22
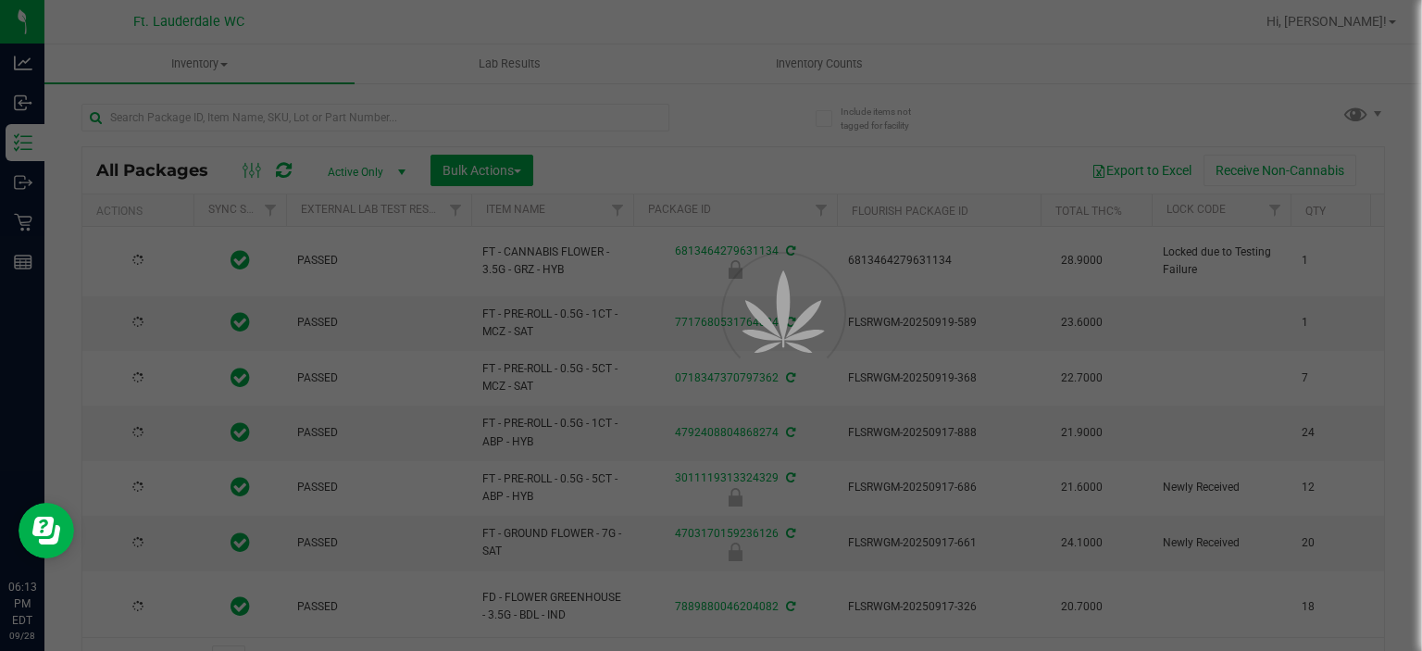
type input "[DATE]"
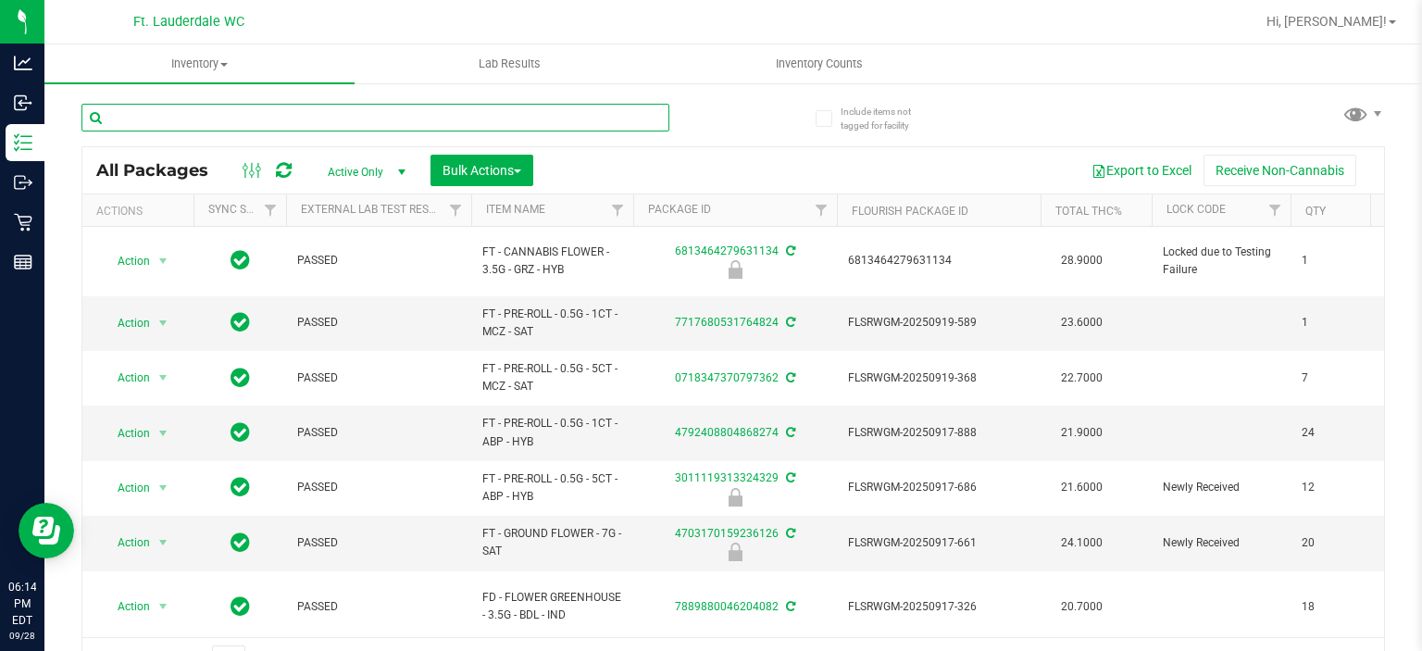
click at [261, 117] on input "text" at bounding box center [375, 118] width 588 height 28
paste input "FT - CANNABIS FLOWER - 3.5G - GRZ - HYB"
type input "FT - CANNABIS FLOWER - 3.5G - GRZ - HYB"
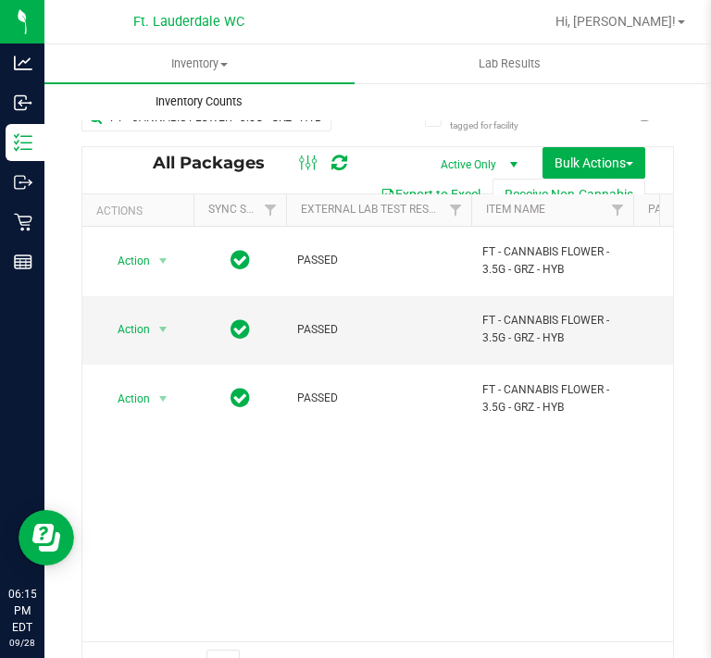
click at [208, 118] on uib-tab-heading "Inventory Counts" at bounding box center [199, 101] width 308 height 37
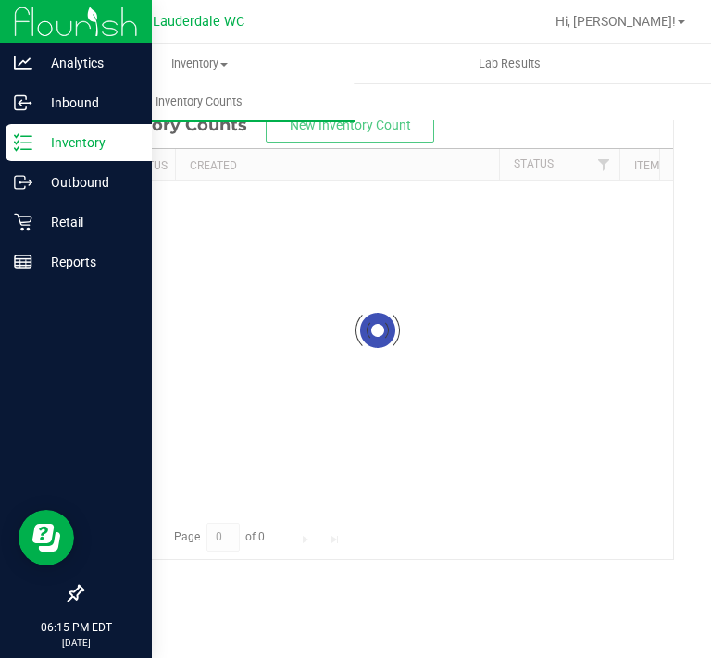
click at [33, 143] on p "Inventory" at bounding box center [87, 142] width 111 height 22
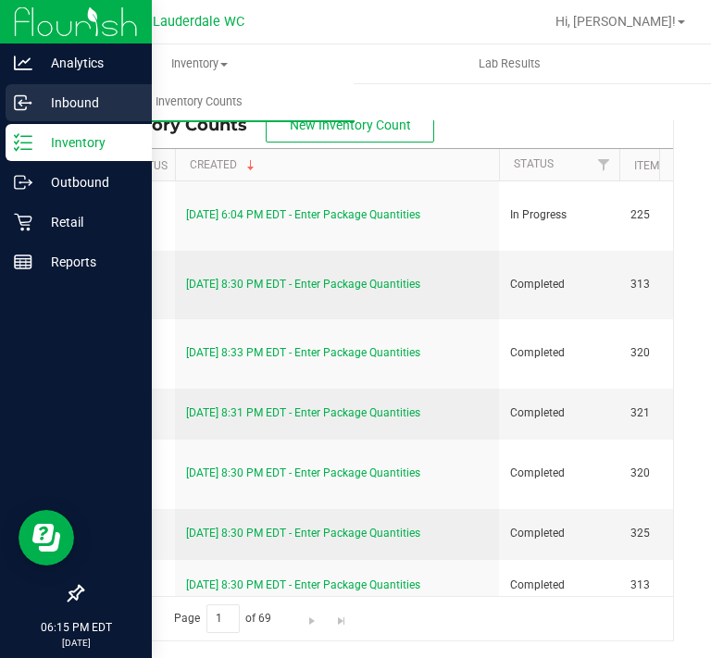
click at [11, 102] on div "Inbound" at bounding box center [79, 102] width 146 height 37
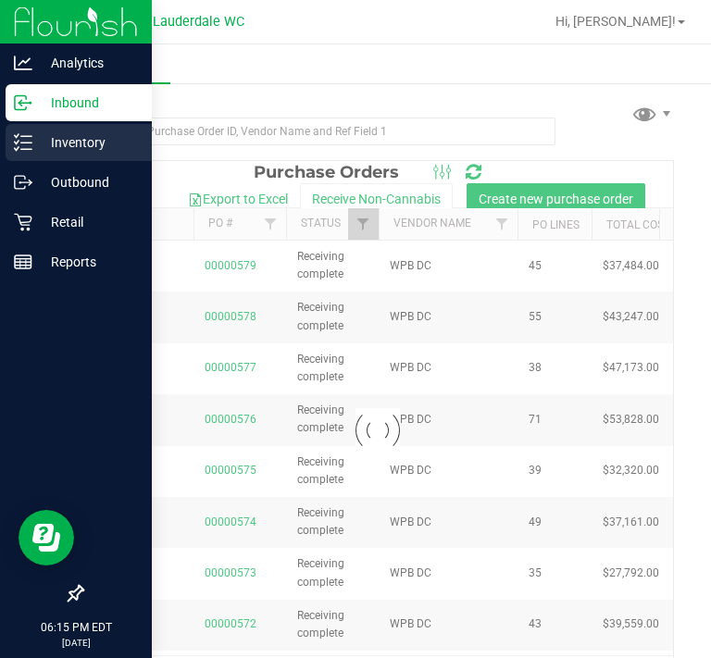
click at [53, 147] on p "Inventory" at bounding box center [87, 142] width 111 height 22
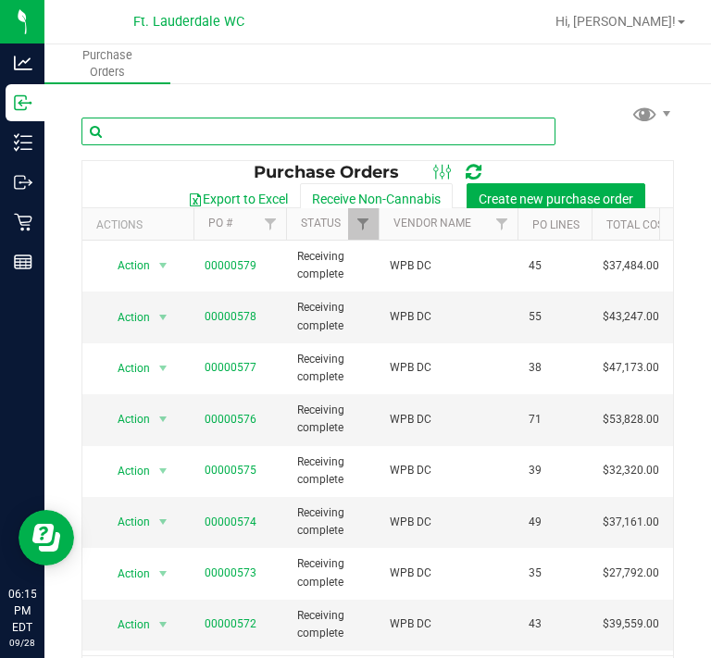
click at [189, 129] on input "text" at bounding box center [318, 132] width 474 height 28
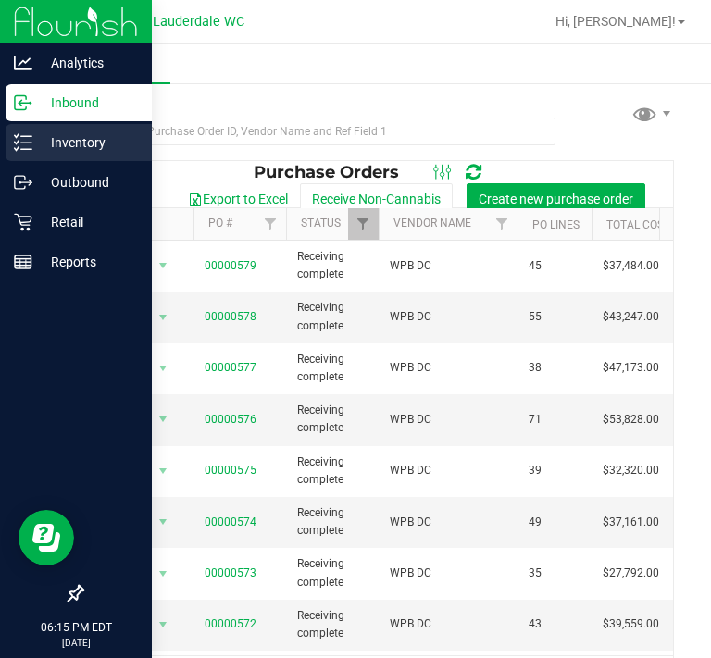
click at [37, 154] on div "Inventory" at bounding box center [79, 142] width 146 height 37
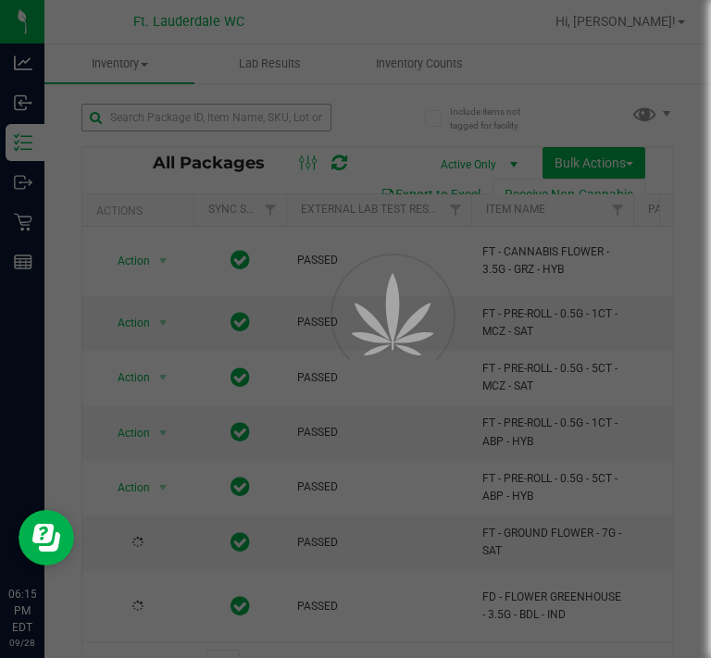
click at [222, 123] on div at bounding box center [355, 329] width 711 height 658
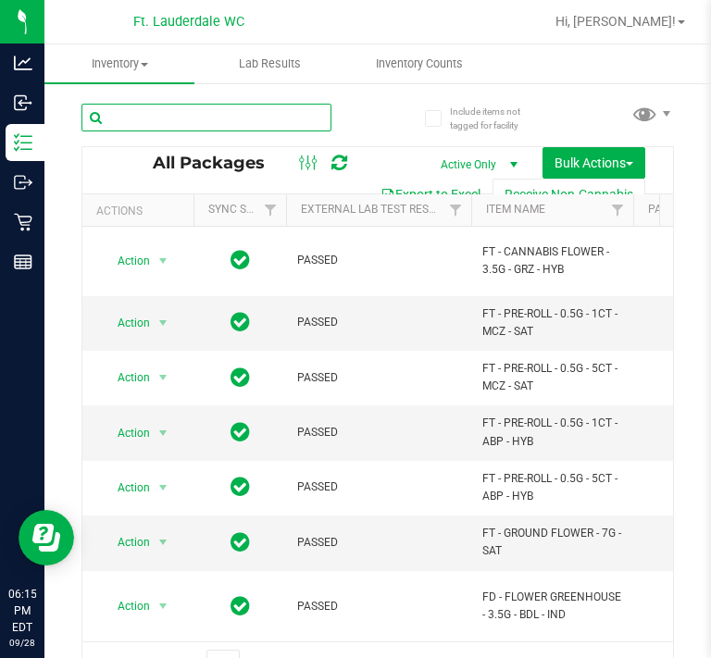
click at [222, 123] on input "text" at bounding box center [206, 118] width 250 height 28
paste input "FT - CANNABIS FLOWER - 3.5G - T17 - HYB"
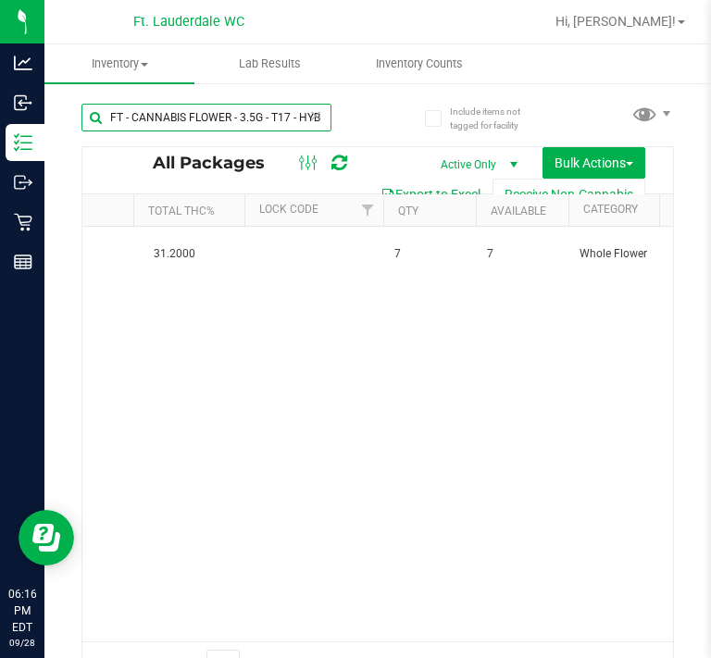
click at [239, 118] on input "FT - CANNABIS FLOWER - 3.5G - T17 - HYB" at bounding box center [206, 118] width 250 height 28
click at [238, 114] on input "FT - CANNABIS FLOWER - 3.5G - T17 - HYB" at bounding box center [206, 118] width 250 height 28
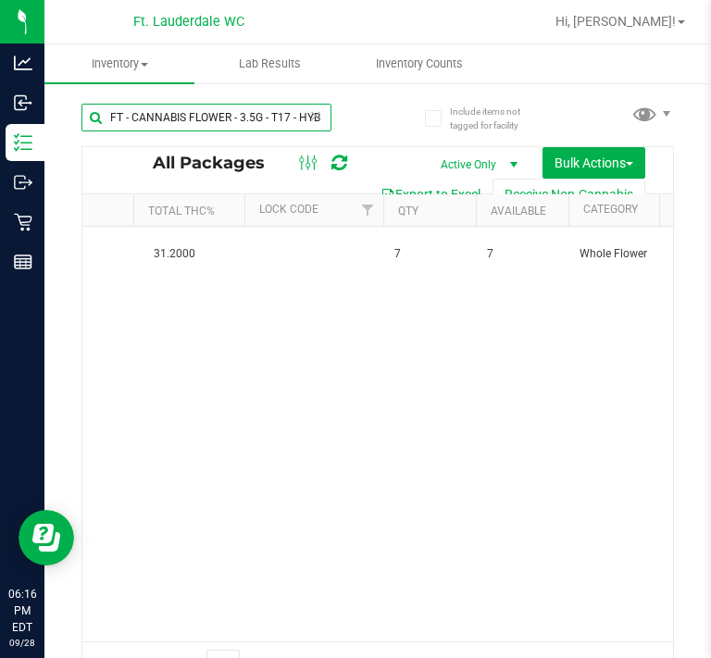
click at [238, 114] on input "FT - CANNABIS FLOWER - 3.5G - T17 - HYB" at bounding box center [206, 118] width 250 height 28
paste input "DSC - IND"
click at [270, 121] on input "FT - CANNABIS FLOWER - 3.5G - DSC - IND" at bounding box center [206, 118] width 250 height 28
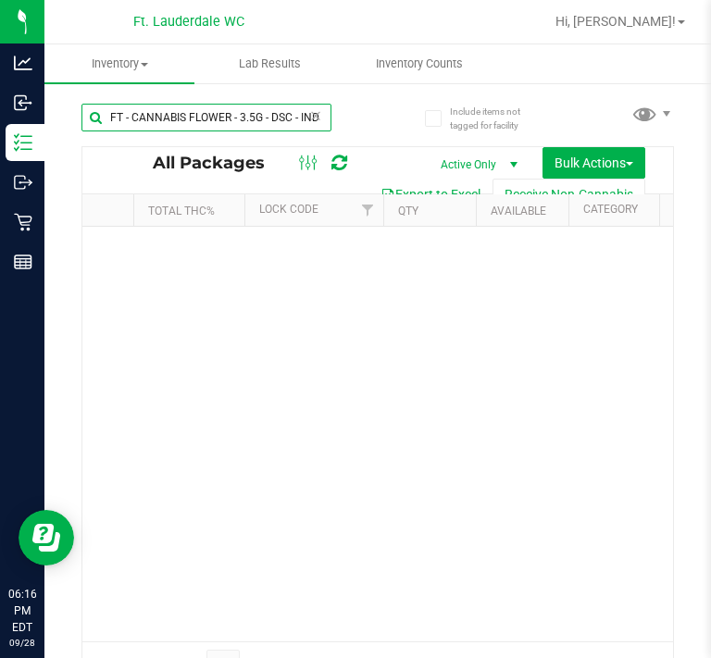
click at [270, 121] on input "FT - CANNABIS FLOWER - 3.5G - DSC - IND" at bounding box center [206, 118] width 250 height 28
paste input "PBS - HYB"
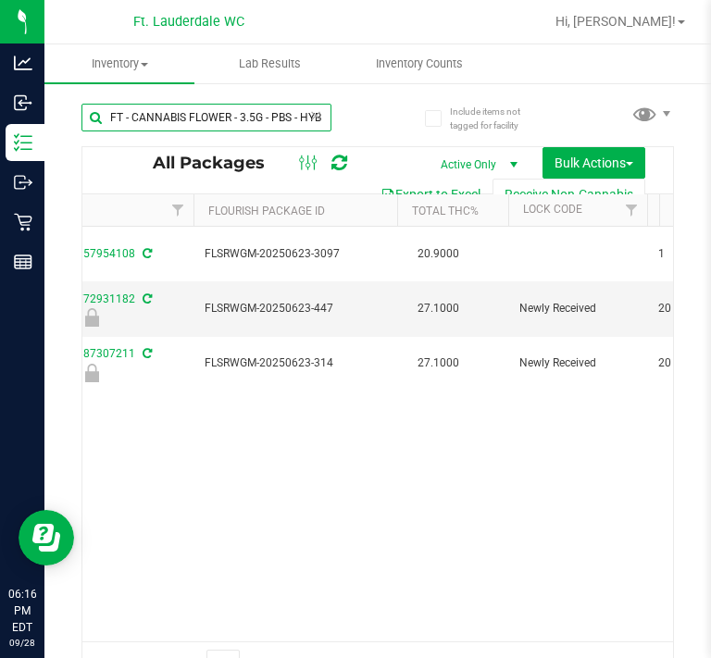
scroll to position [0, 485]
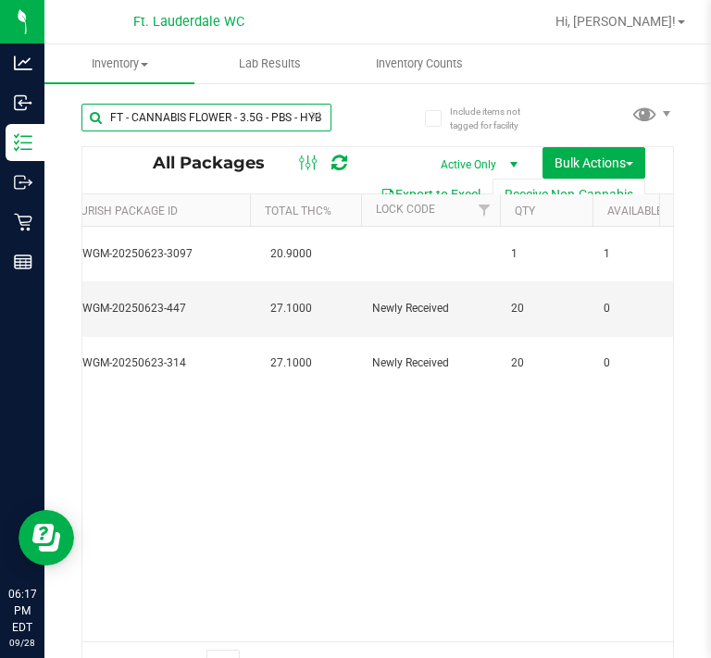
click at [180, 104] on input "FT - CANNABIS FLOWER - 3.5G - PBS - HYB" at bounding box center [206, 118] width 250 height 28
paste input "WBV"
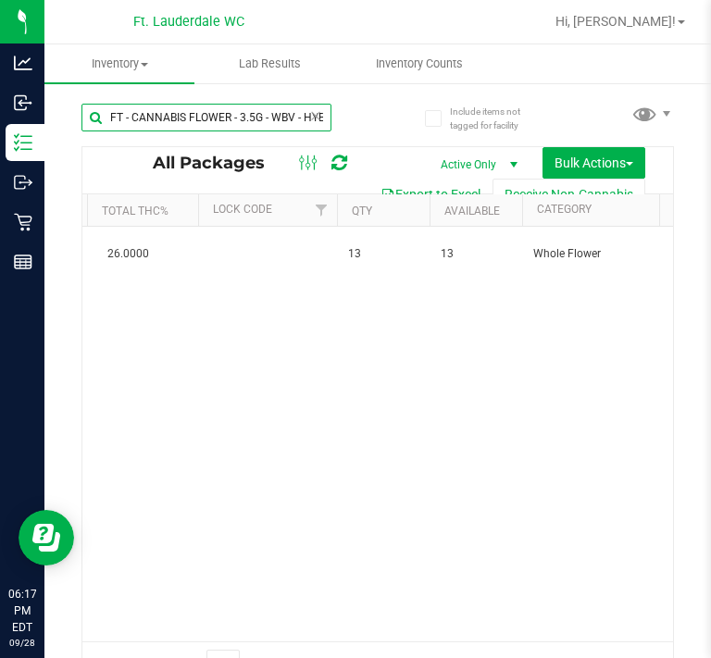
click at [251, 120] on input "FT - CANNABIS FLOWER - 3.5G - WBV - HYB" at bounding box center [206, 118] width 250 height 28
click at [207, 131] on div "FT - CANNABIS FLOWER - 3.5G - WBV - HYB" at bounding box center [206, 125] width 250 height 43
click at [201, 119] on input "FT - CANNABIS FLOWER - 3.5G - WBV - HYB" at bounding box center [206, 118] width 250 height 28
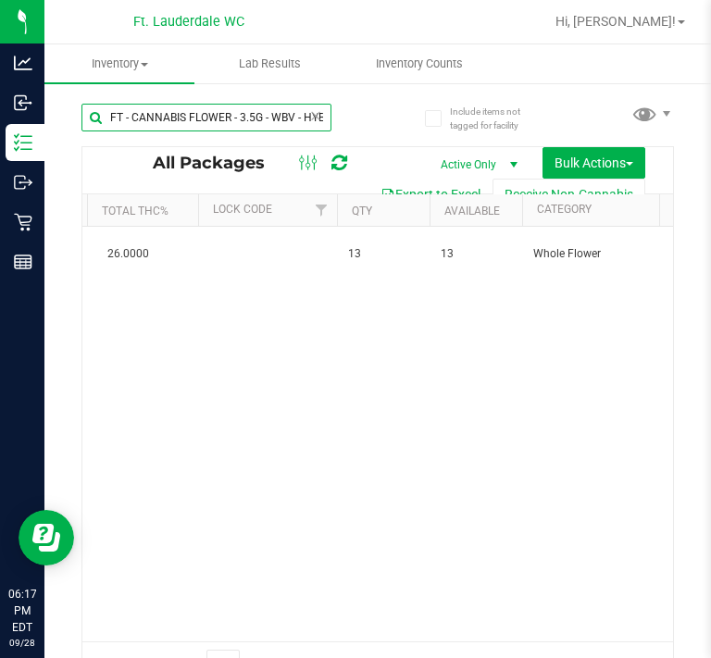
click at [201, 119] on input "FT - CANNABIS FLOWER - 3.5G - WBV - HYB" at bounding box center [206, 118] width 250 height 28
paste input "MBL"
click at [242, 110] on input "FT - CANNABIS FLOWER - 3.5G - MBL - HYB" at bounding box center [206, 118] width 250 height 28
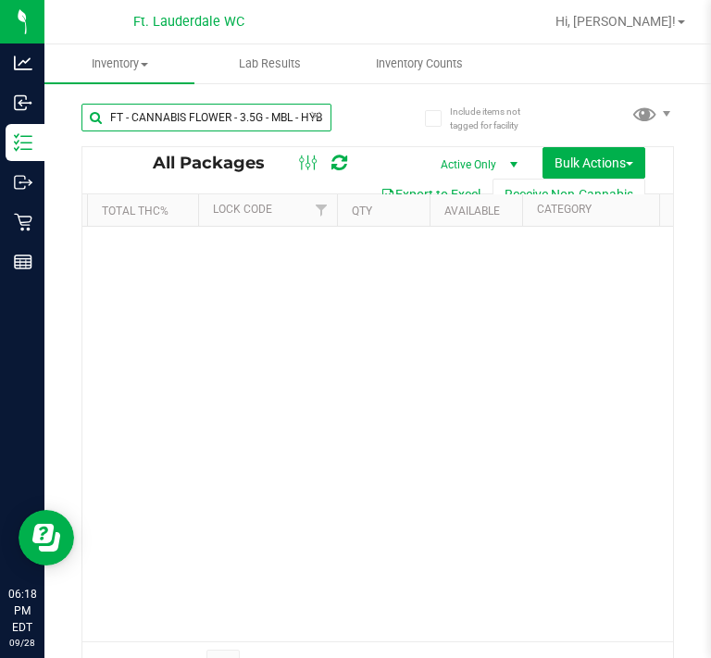
click at [242, 110] on input "FT - CANNABIS FLOWER - 3.5G - MBL - HYB" at bounding box center [206, 118] width 250 height 28
paste input "D - FLOWER GREENHOUSE - 3.5G - PKT - HYI"
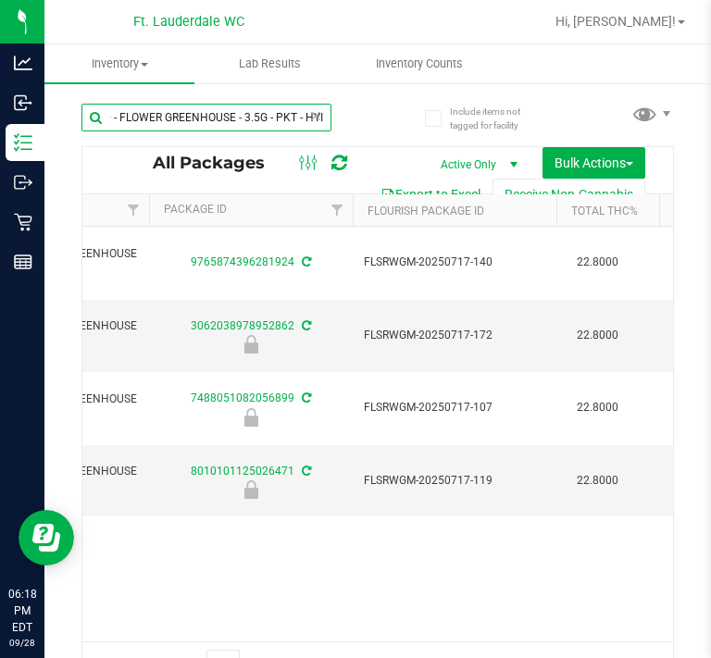
scroll to position [0, 503]
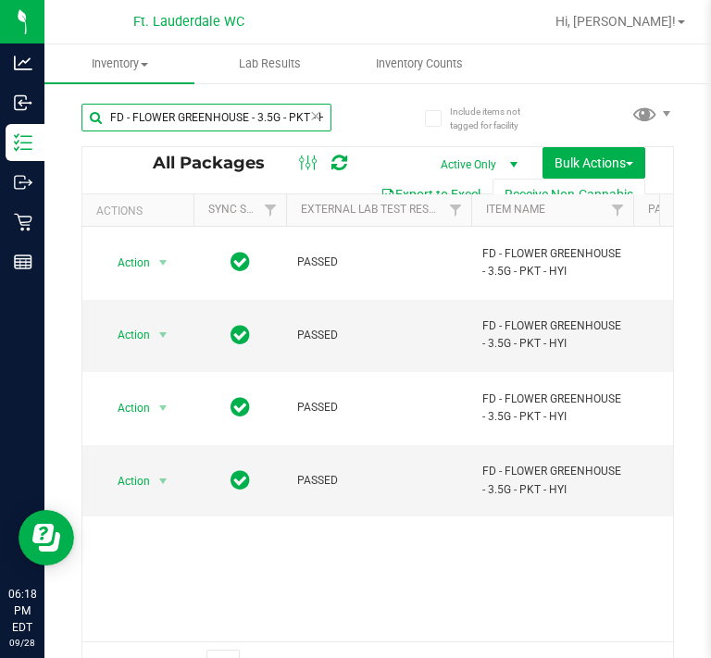
click at [244, 129] on input "FD - FLOWER GREENHOUSE - 3.5G - PKT - HYI" at bounding box center [206, 118] width 250 height 28
paste input "MEC - HYS"
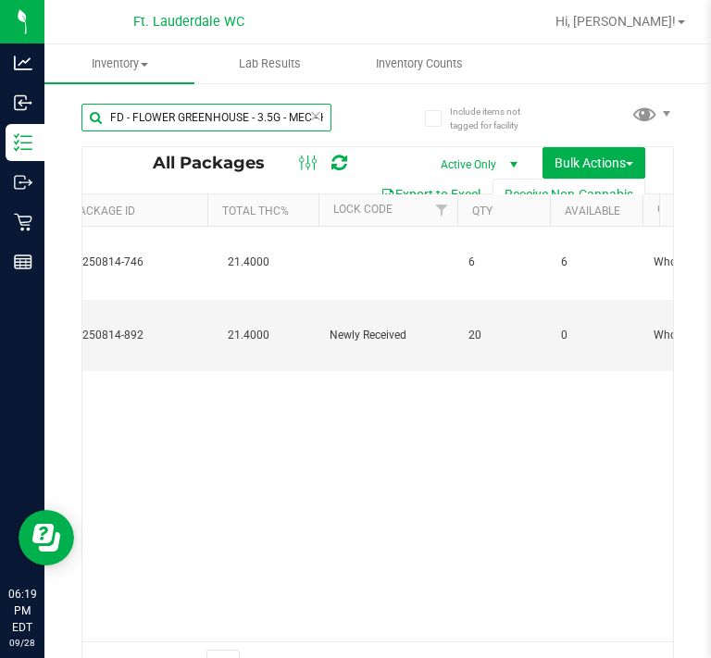
click at [248, 126] on input "FD - FLOWER GREENHOUSE - 3.5G - MEC - HYS" at bounding box center [206, 118] width 250 height 28
paste input "HT 10mg Blue Raz Chews"
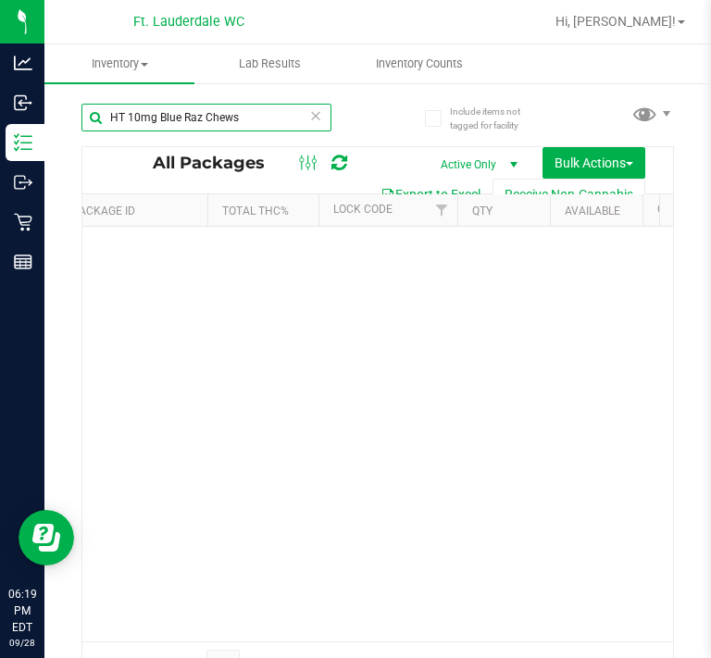
click at [193, 126] on input "HT 10mg Blue Raz Chews" at bounding box center [206, 118] width 250 height 28
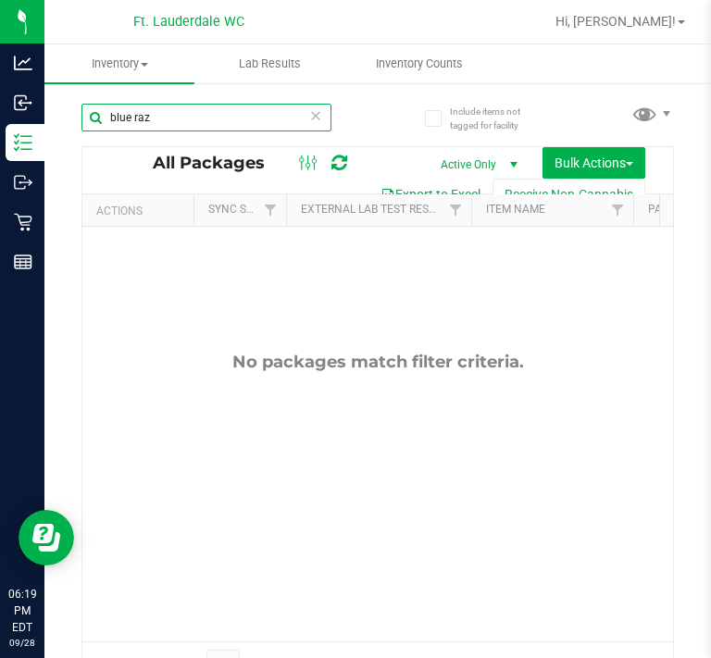
click at [171, 129] on input "blue raz" at bounding box center [206, 118] width 250 height 28
type input "ht"
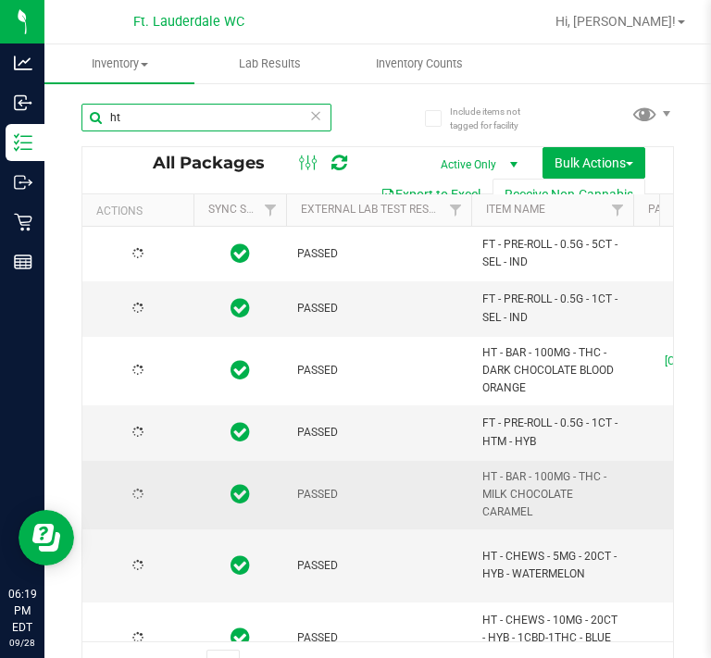
type input "[DATE]"
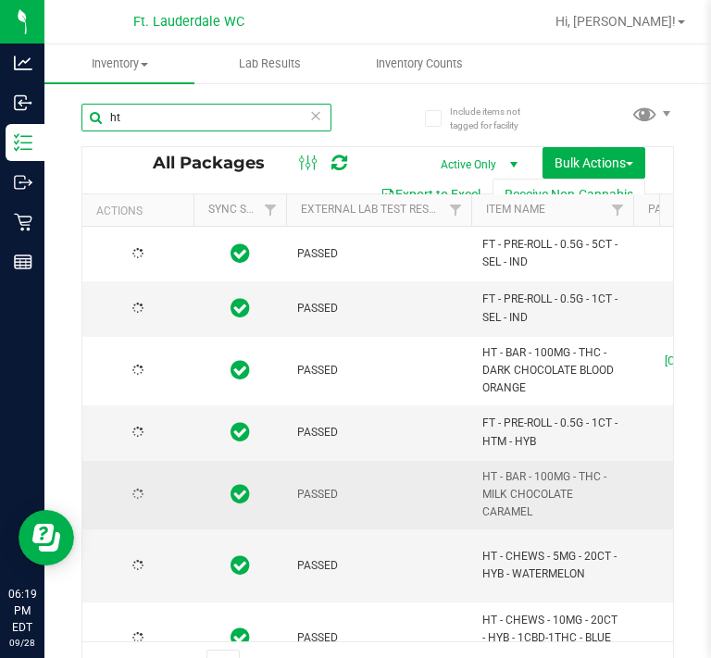
type input "[DATE]"
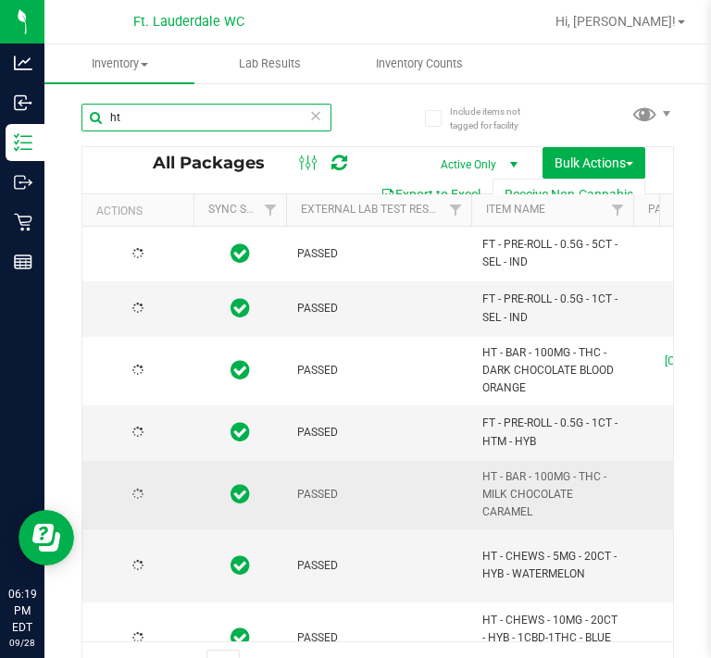
type input "[DATE]"
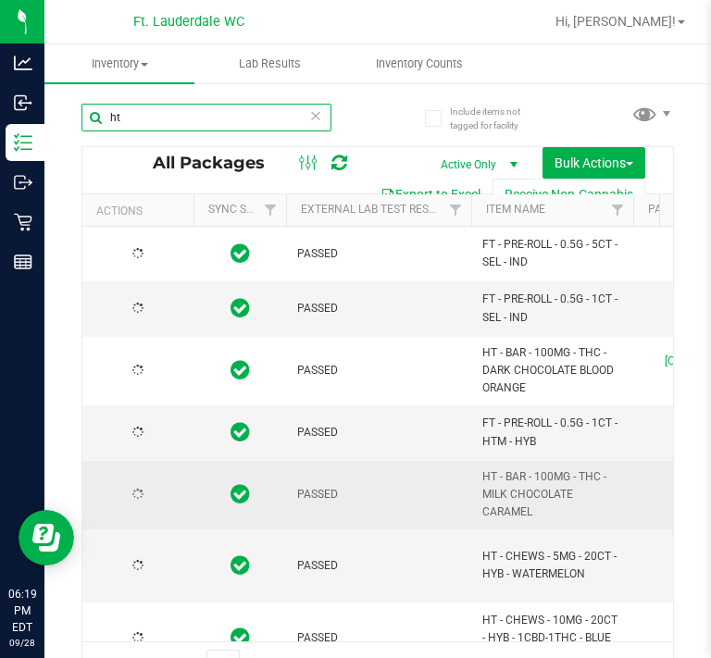
type input "[DATE]"
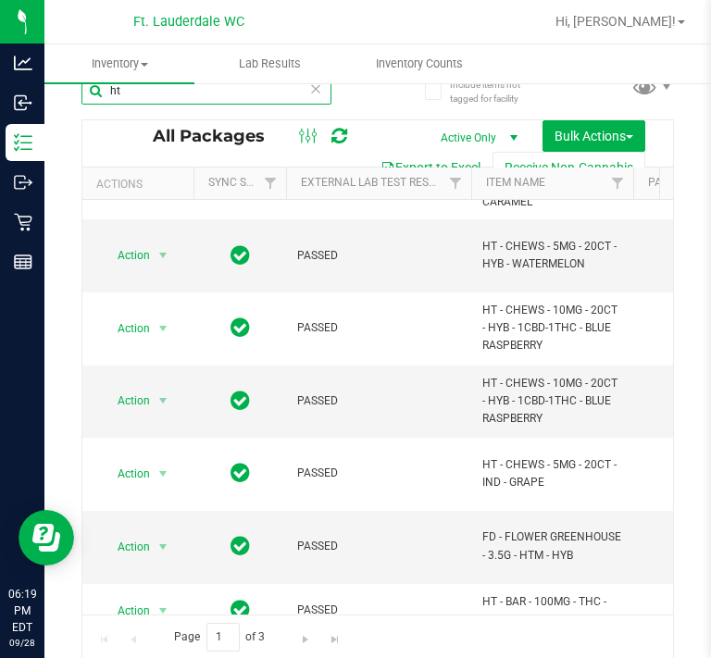
click at [251, 103] on input "ht" at bounding box center [206, 91] width 250 height 28
type input "grape"
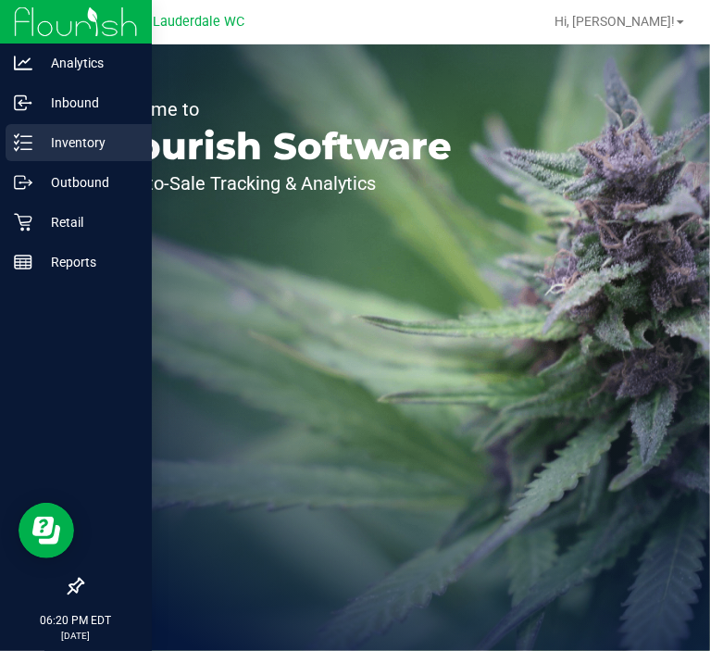
click at [24, 149] on line at bounding box center [26, 149] width 10 height 0
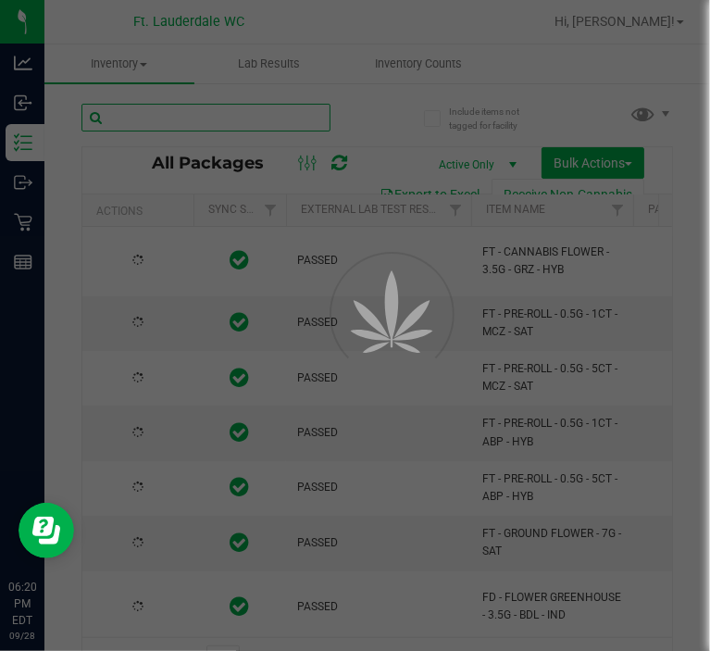
click at [255, 119] on input "text" at bounding box center [205, 118] width 249 height 28
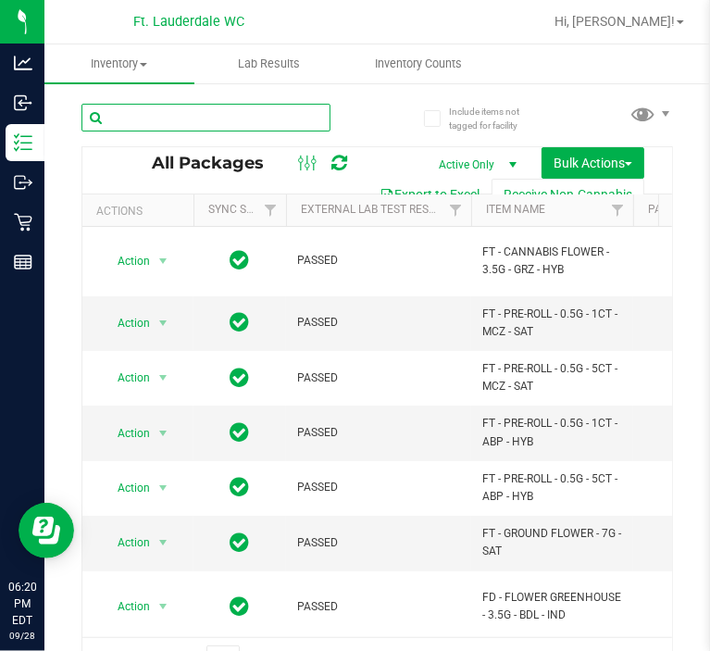
click at [255, 119] on input "text" at bounding box center [205, 118] width 249 height 28
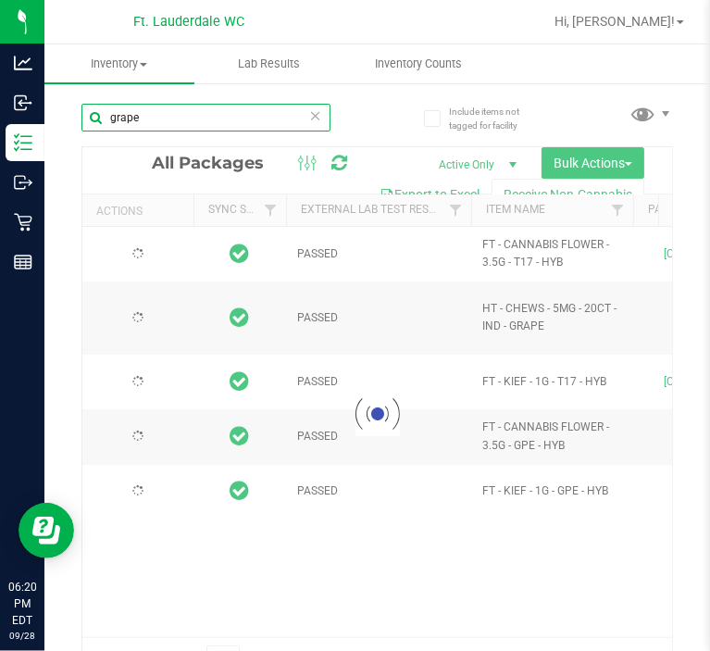
type input "grape"
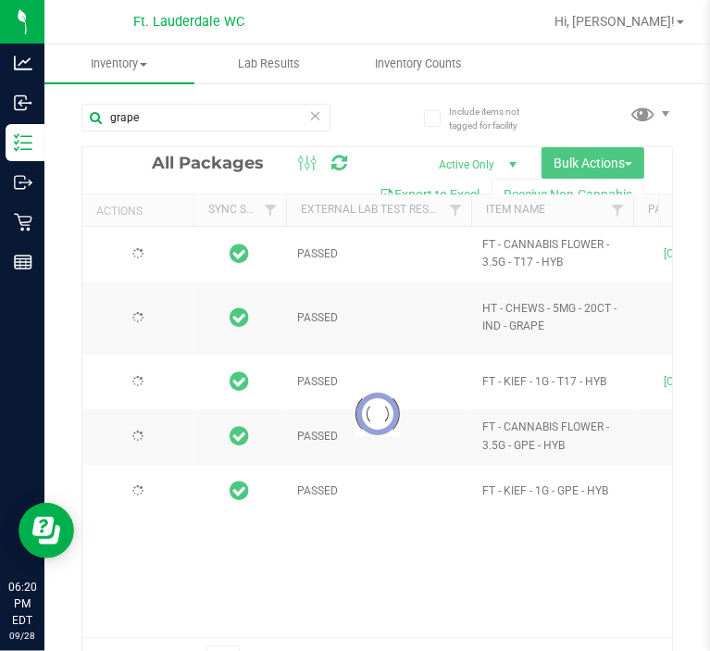
type input "[DATE]"
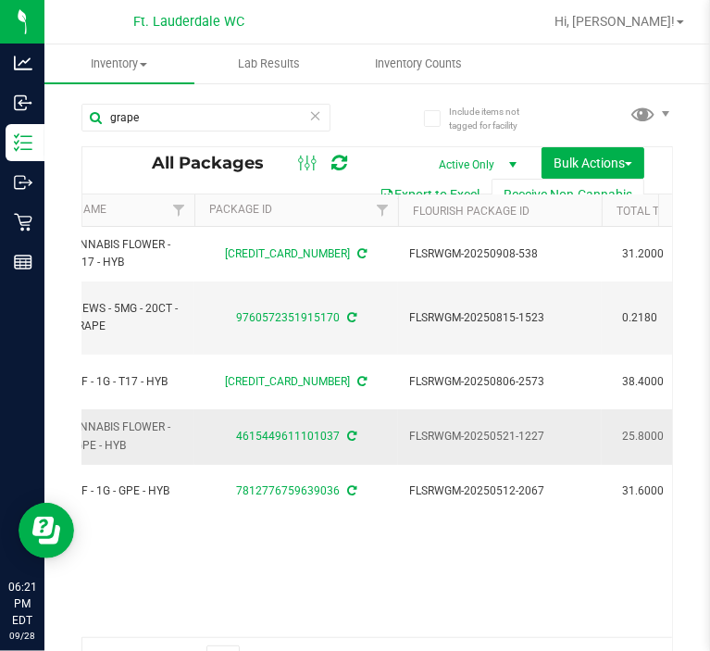
scroll to position [0, 362]
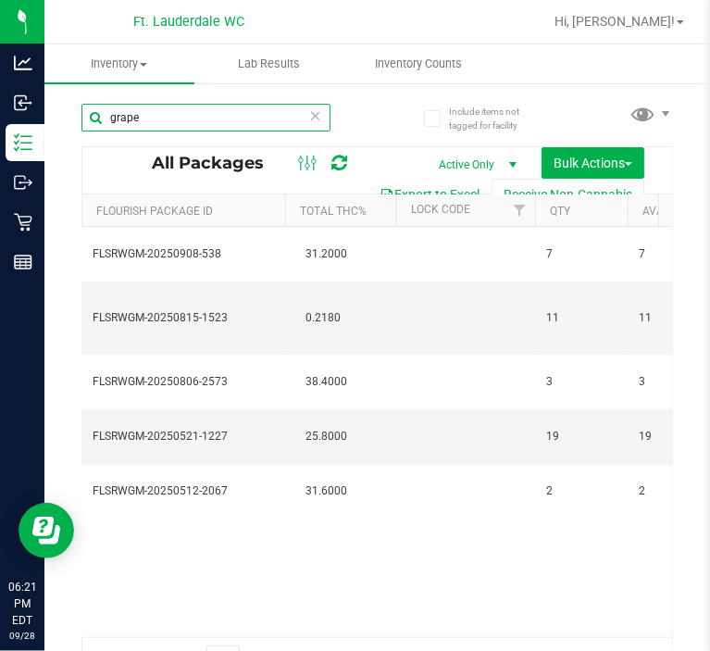
click at [251, 113] on input "grape" at bounding box center [205, 118] width 249 height 28
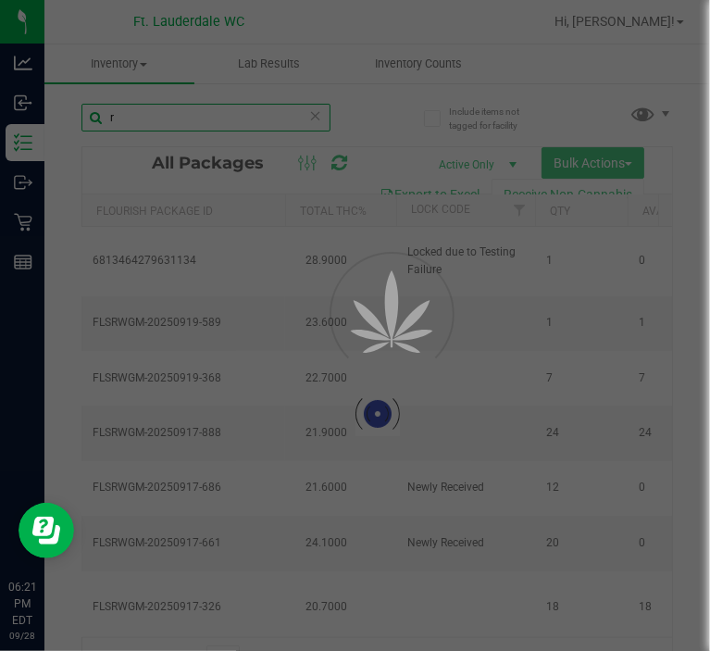
type input "r"
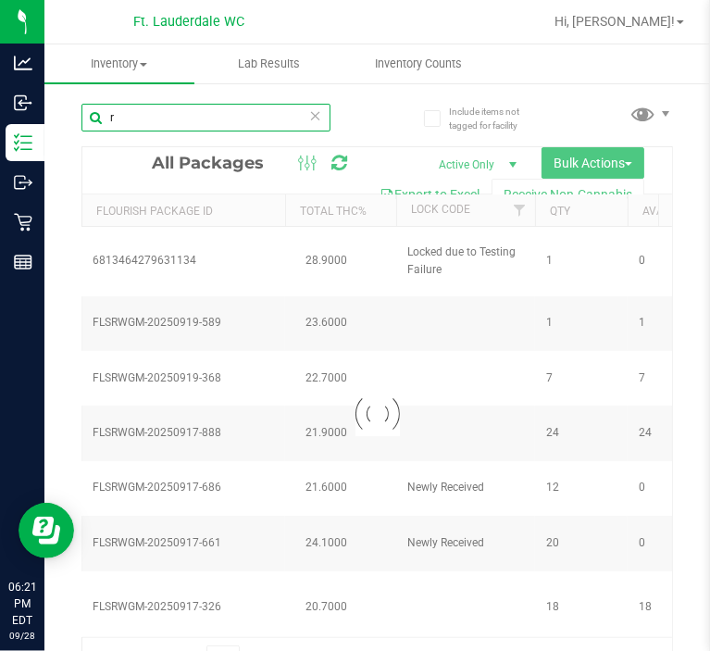
click at [267, 118] on input "r" at bounding box center [205, 118] width 249 height 28
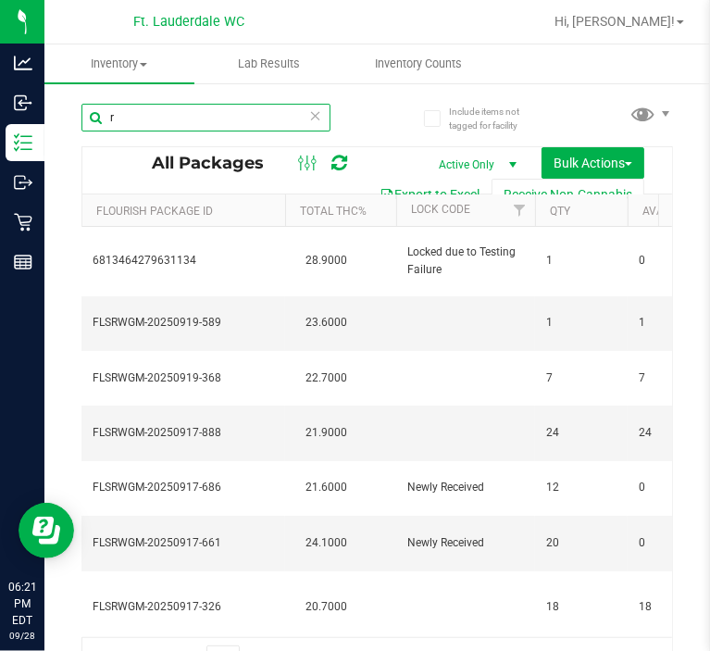
type input "[DATE]"
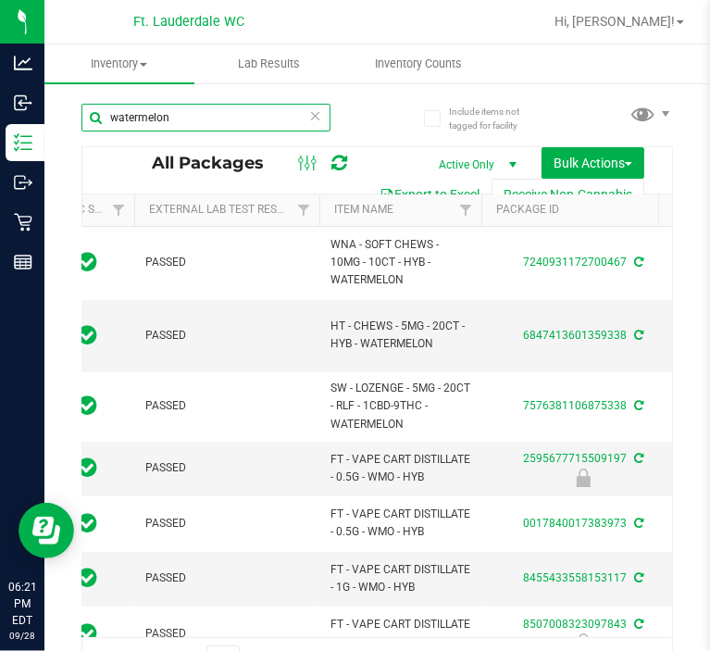
click at [217, 112] on input "watermelon" at bounding box center [205, 118] width 249 height 28
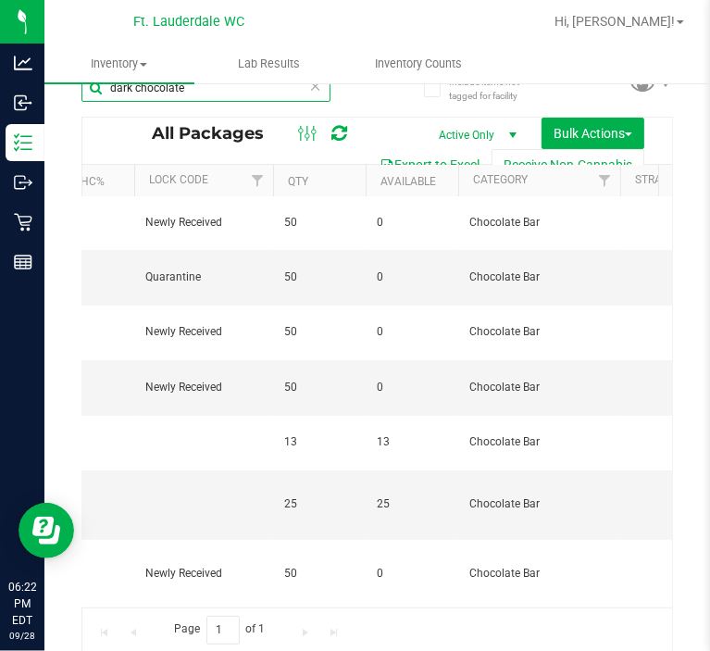
click at [238, 88] on input "dark chocolate" at bounding box center [205, 88] width 249 height 28
type input "milk chocolate"
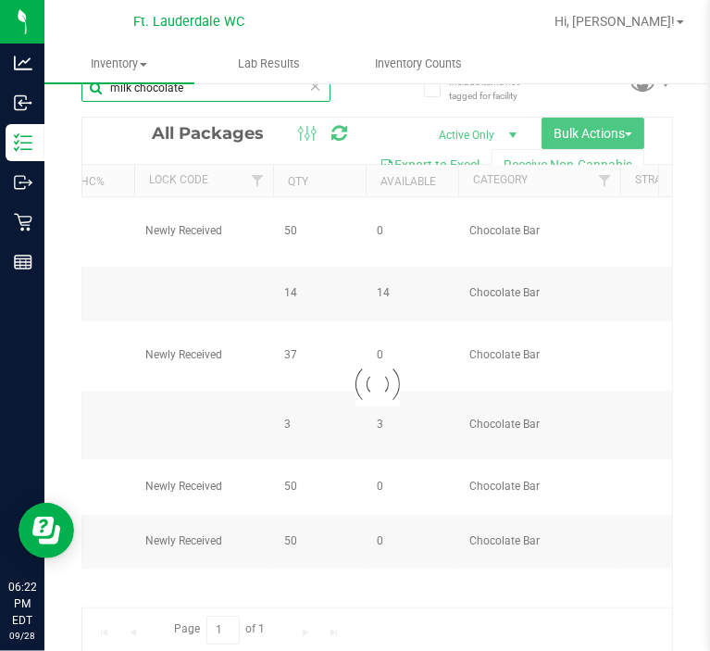
type input "[DATE]"
type input "2026-01-10"
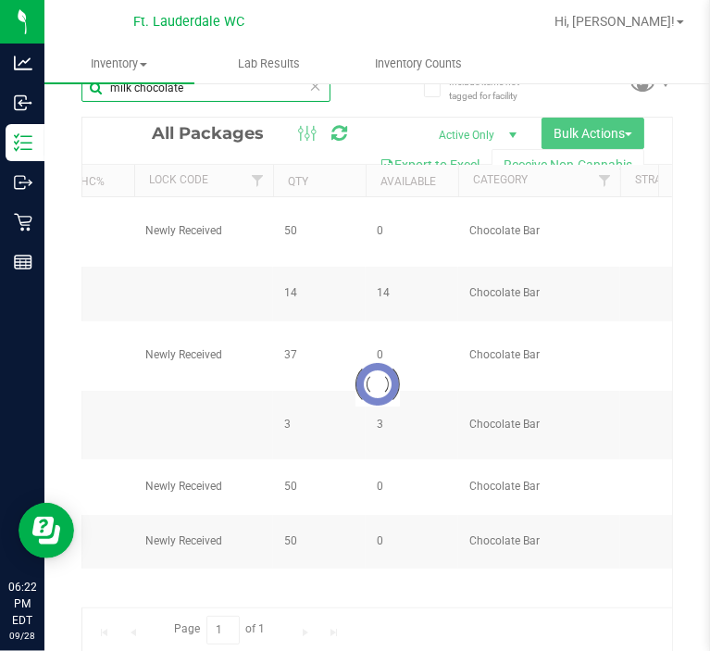
type input "2025-12-14"
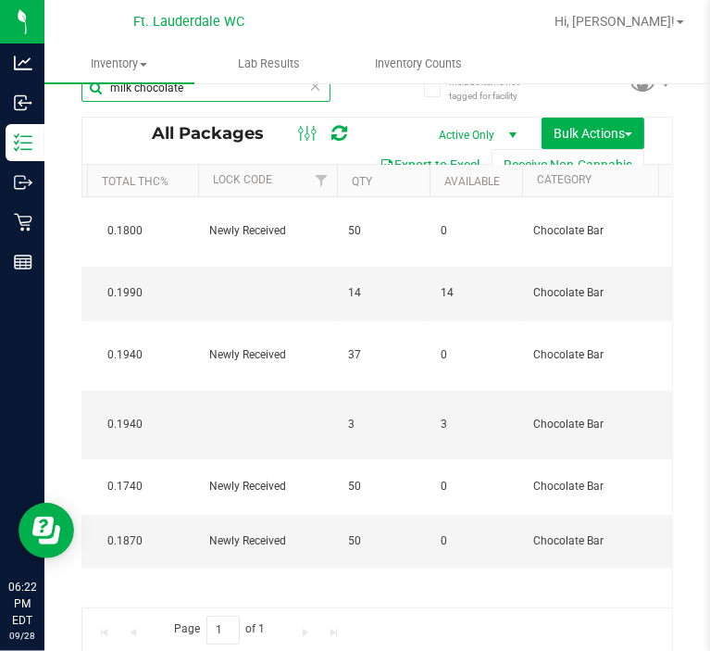
click at [187, 91] on input "milk chocolate" at bounding box center [205, 88] width 249 height 28
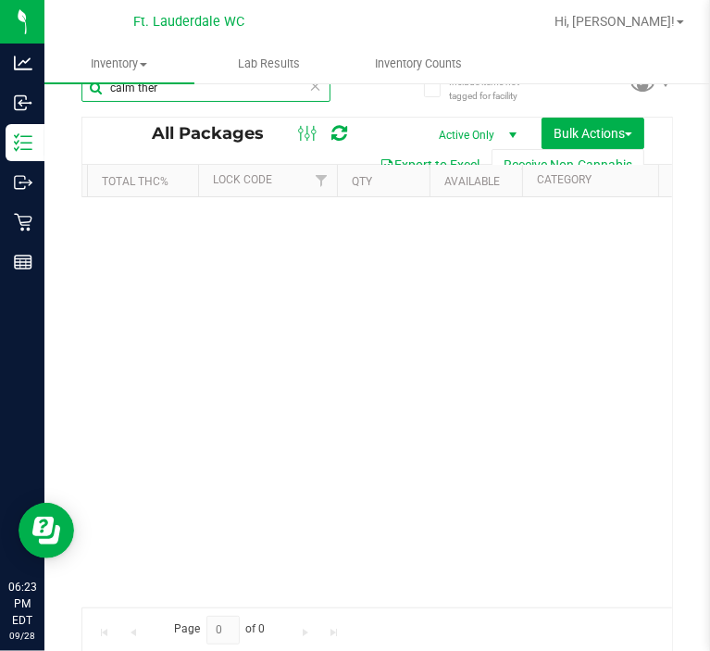
click at [187, 91] on input "calm ther" at bounding box center [205, 88] width 249 height 28
type input "c"
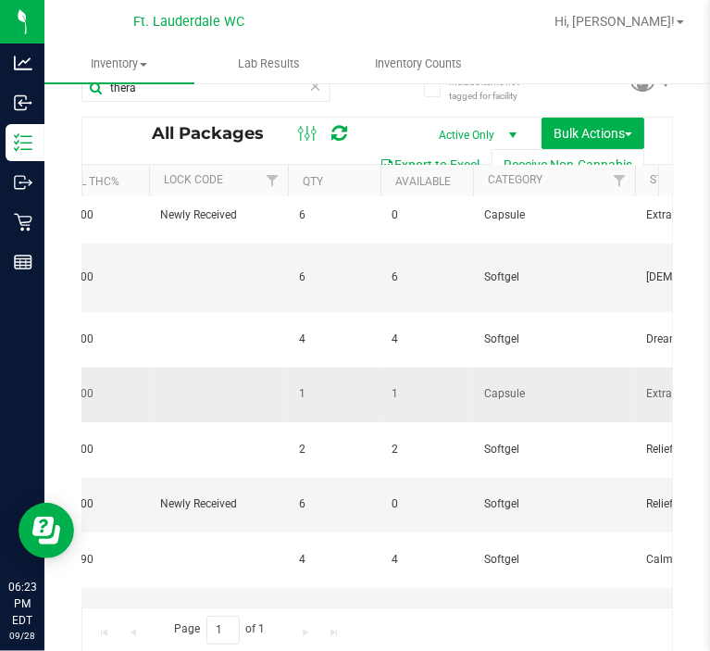
click at [553, 367] on td "Capsule" at bounding box center [554, 394] width 162 height 55
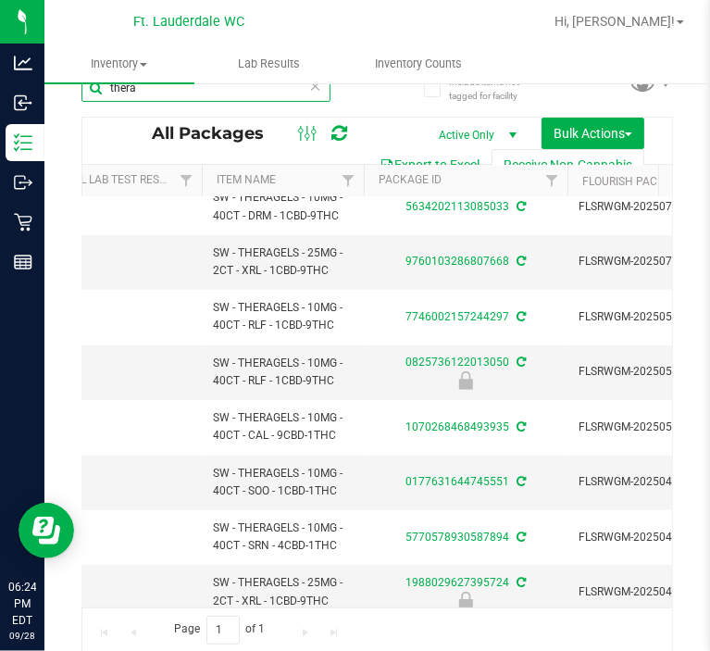
click at [201, 84] on input "thera" at bounding box center [205, 88] width 249 height 28
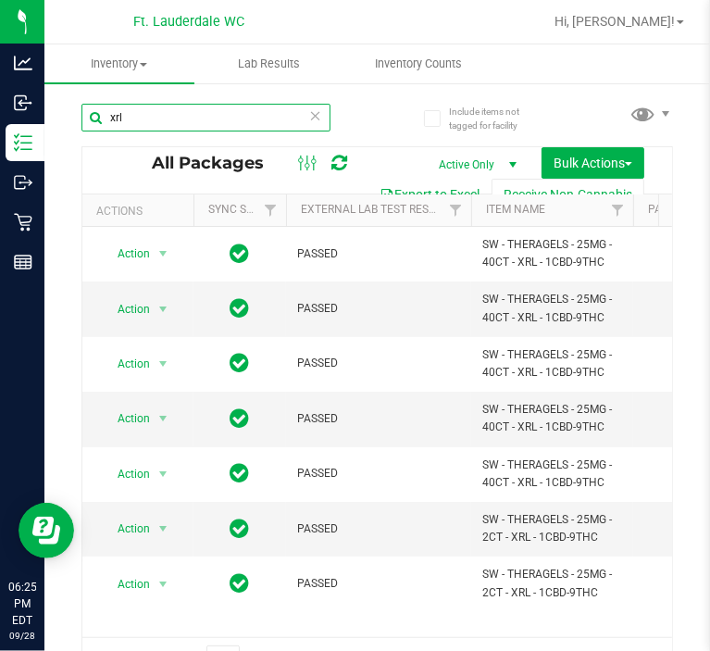
click at [142, 104] on input "xrl" at bounding box center [205, 118] width 249 height 28
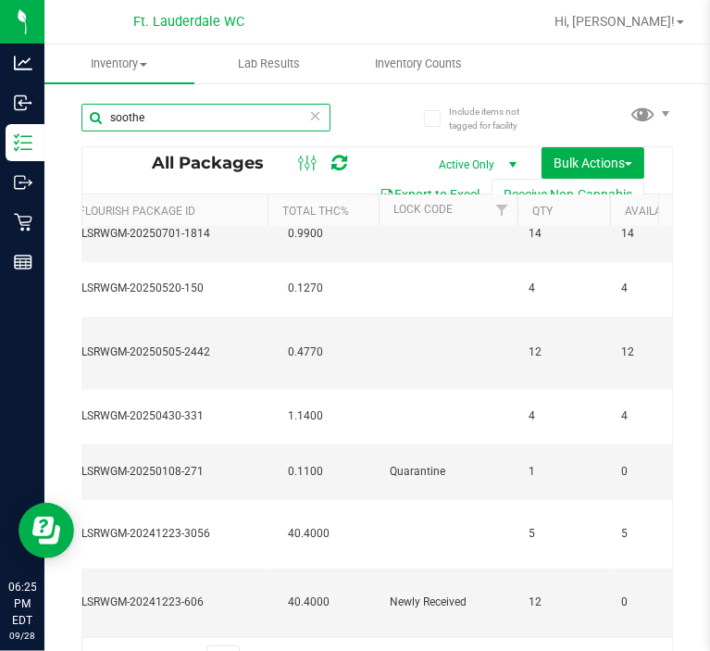
click at [199, 111] on input "soothe" at bounding box center [205, 118] width 249 height 28
type input "a"
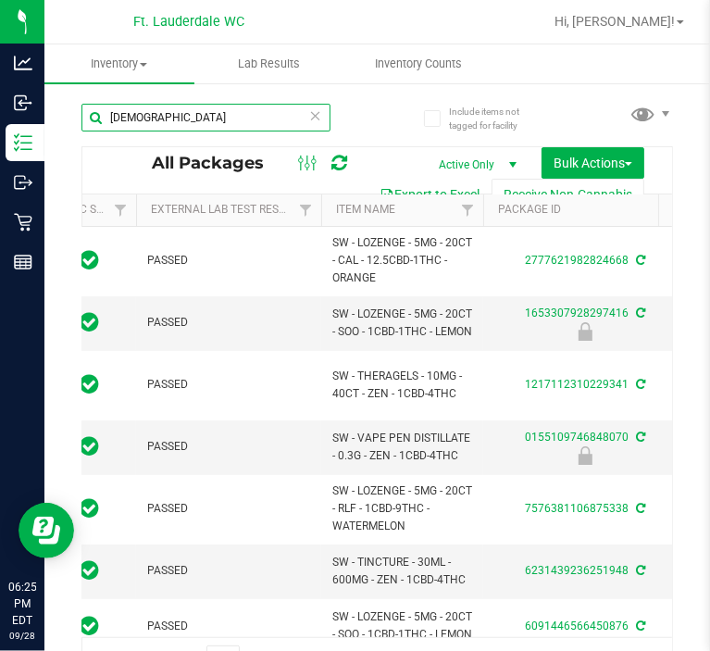
click at [245, 106] on input "zen" at bounding box center [205, 118] width 249 height 28
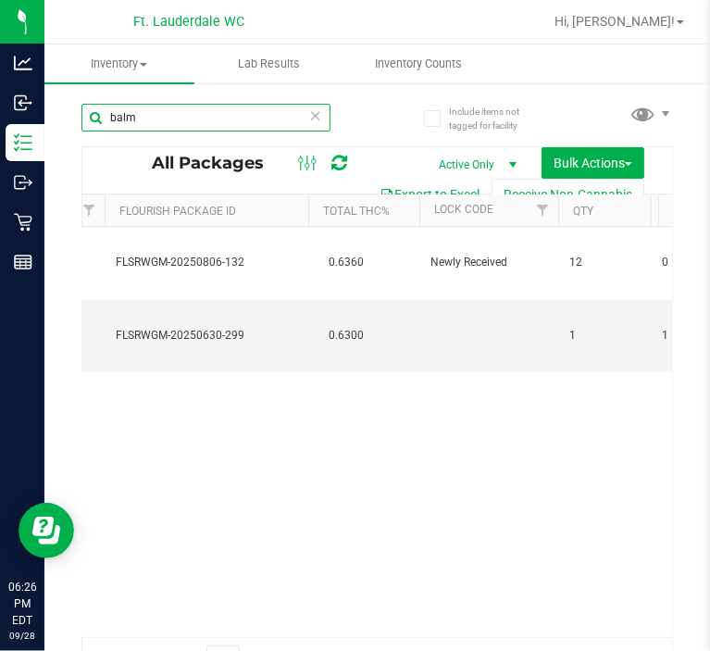
type input "balm"
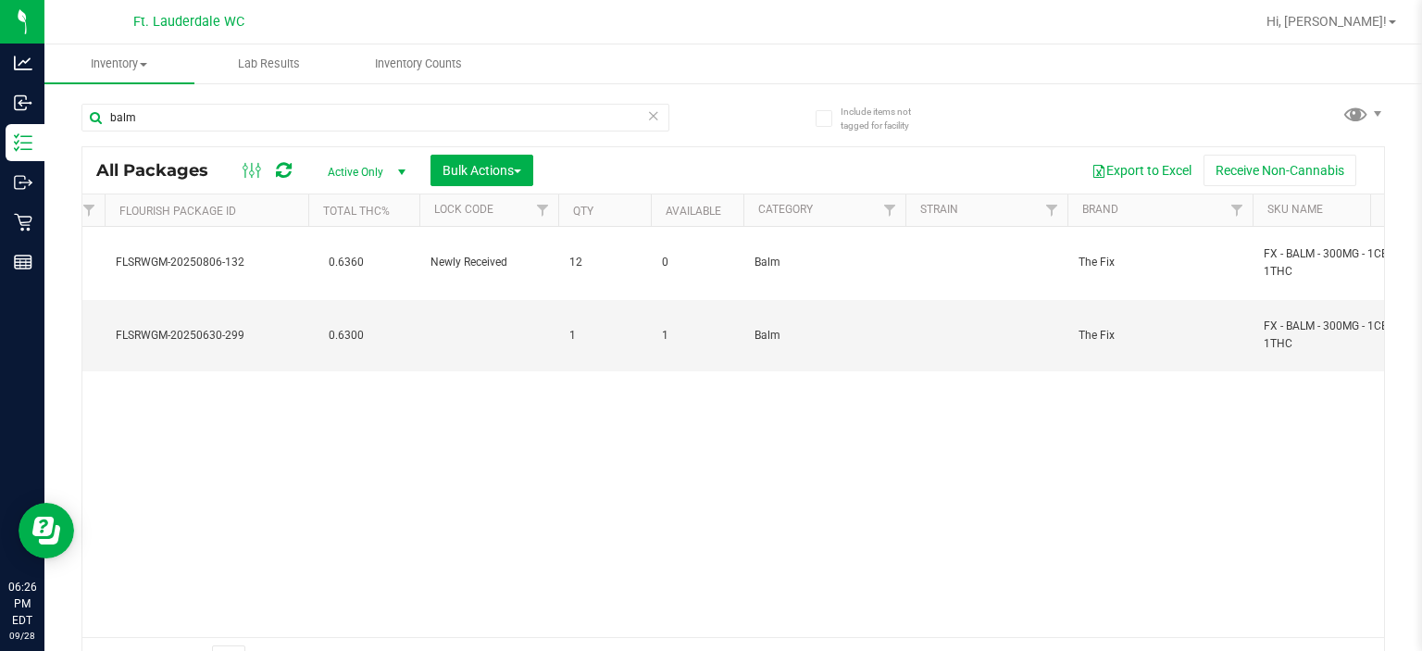
click at [712, 391] on div "Action Action Edit attributes Global inventory Locate package Package audit log…" at bounding box center [732, 432] width 1301 height 410
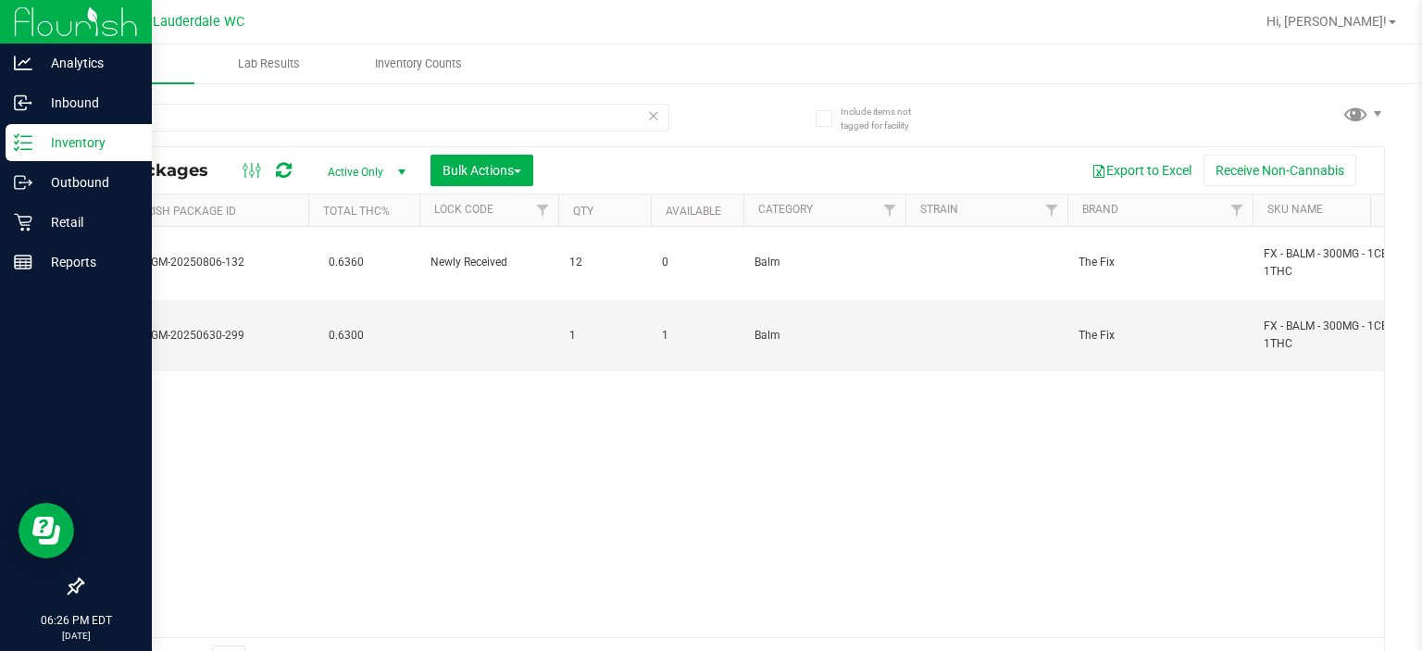
click at [34, 137] on p "Inventory" at bounding box center [87, 142] width 111 height 22
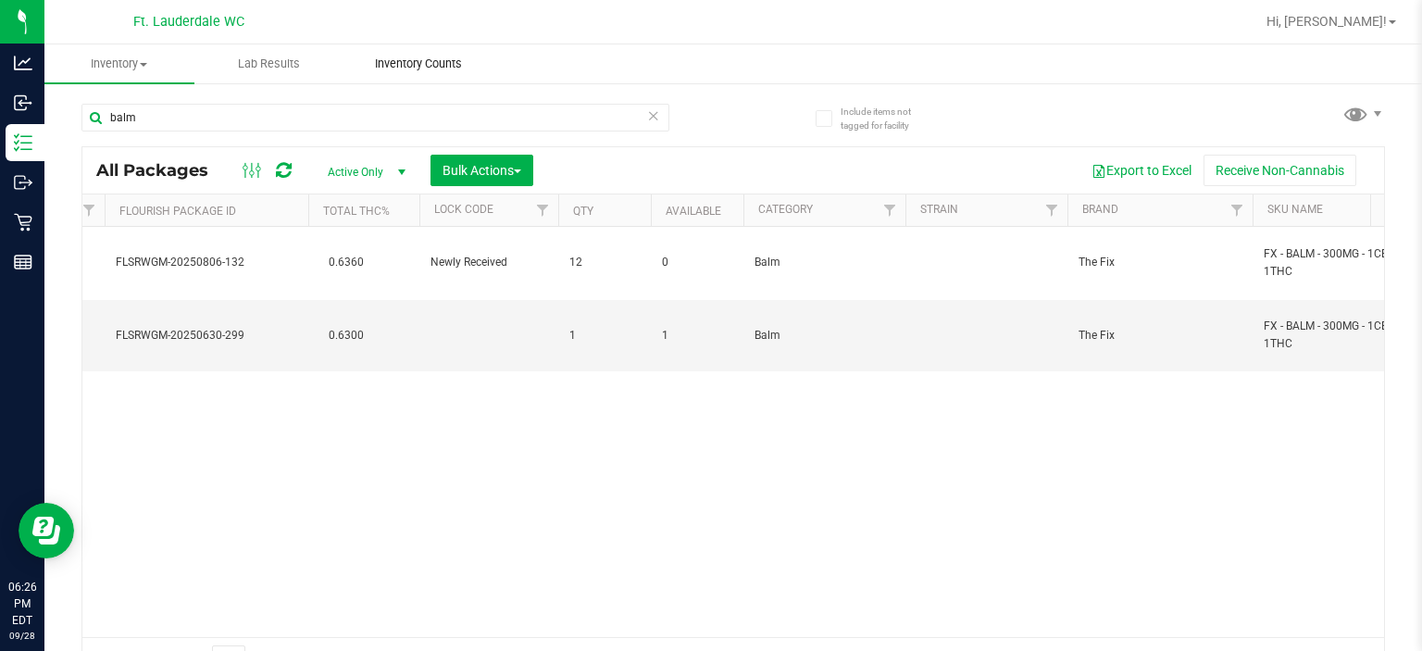
click at [420, 63] on span "Inventory Counts" at bounding box center [418, 64] width 137 height 17
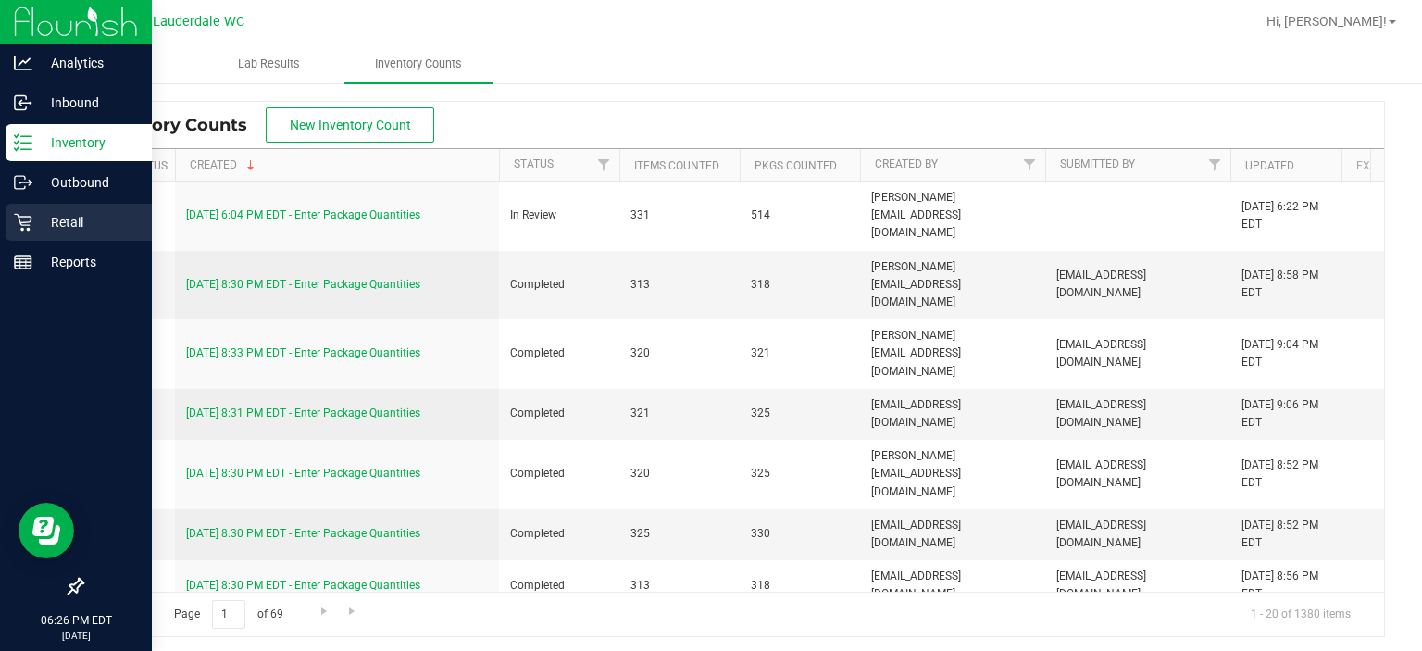
click at [16, 209] on div "Retail" at bounding box center [79, 222] width 146 height 37
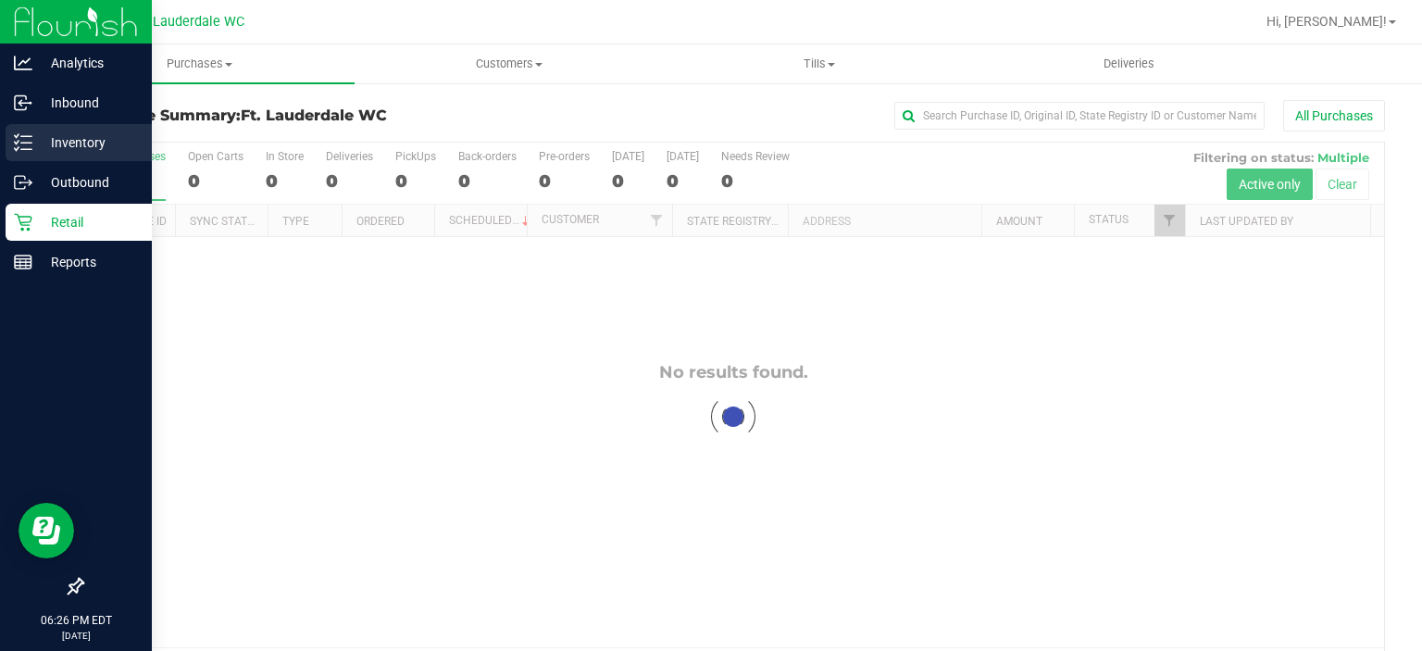
click at [35, 134] on p "Inventory" at bounding box center [87, 142] width 111 height 22
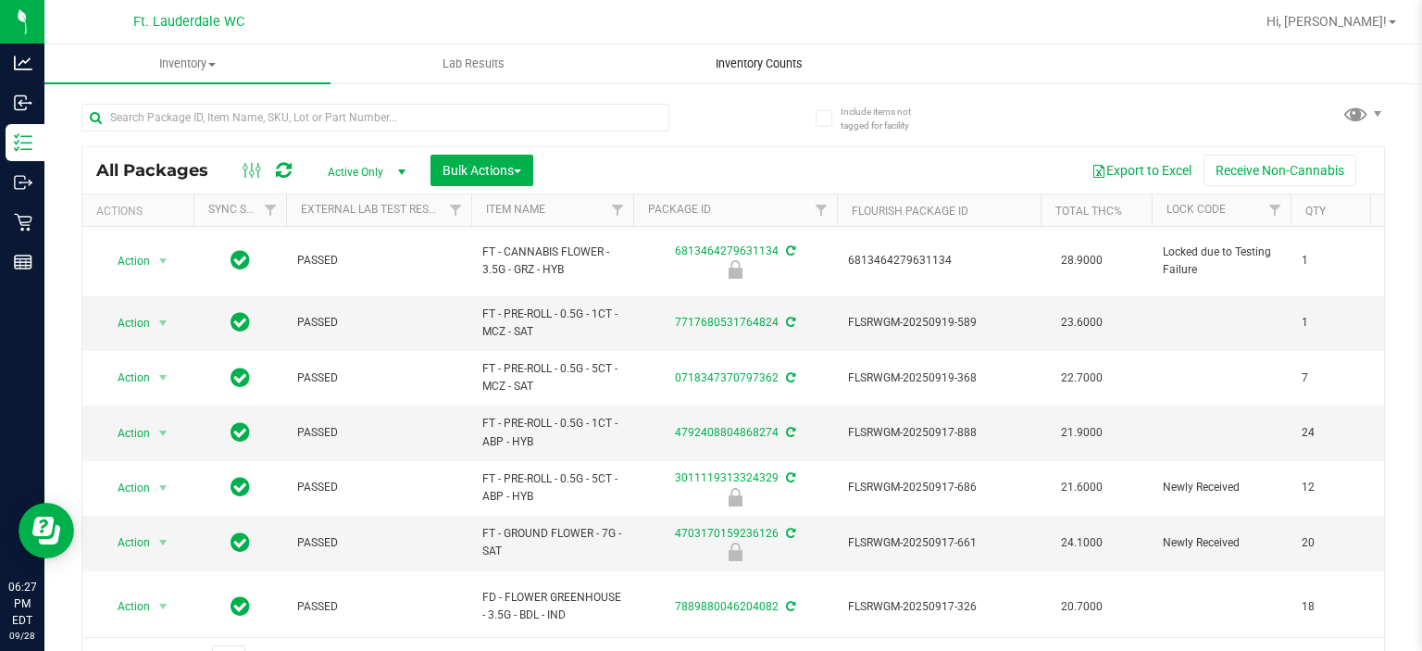
click at [755, 57] on span "Inventory Counts" at bounding box center [759, 64] width 137 height 17
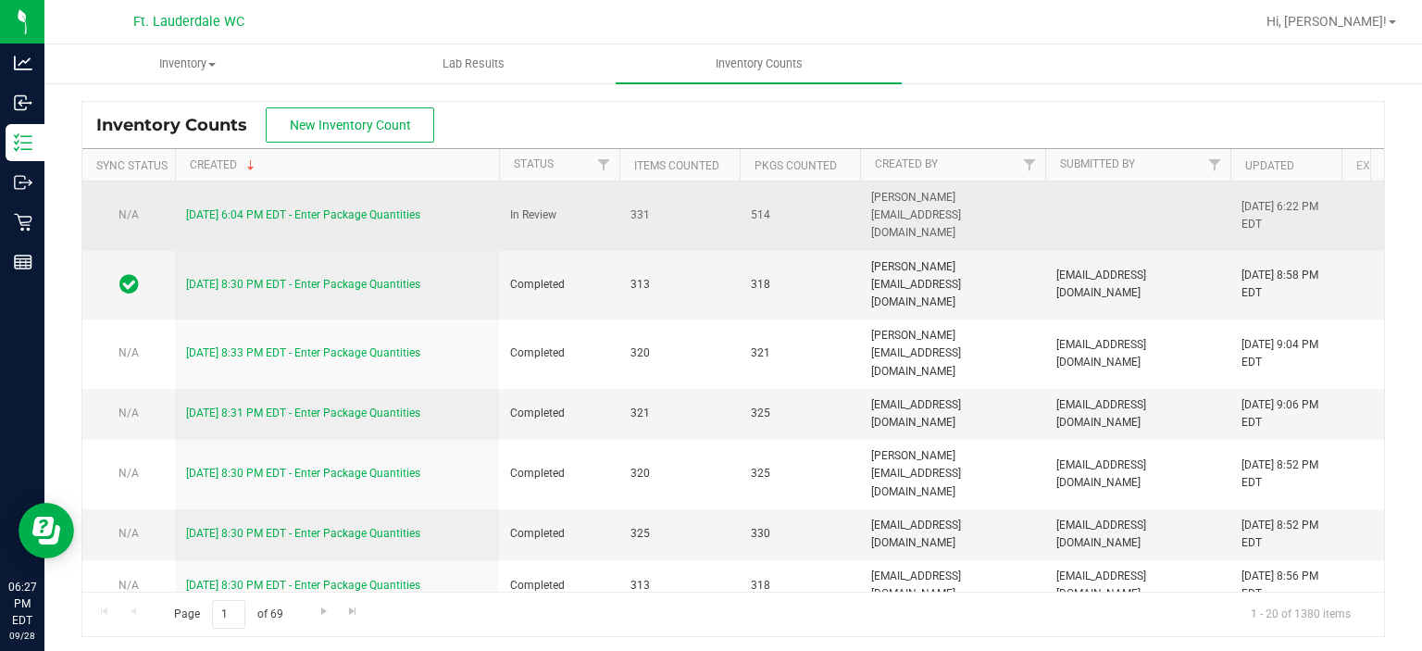
click at [381, 213] on div "[DATE] 6:04 PM EDT - Enter Package Quantities" at bounding box center [337, 215] width 302 height 18
click at [378, 208] on link "[DATE] 6:04 PM EDT - Enter Package Quantities" at bounding box center [303, 214] width 234 height 13
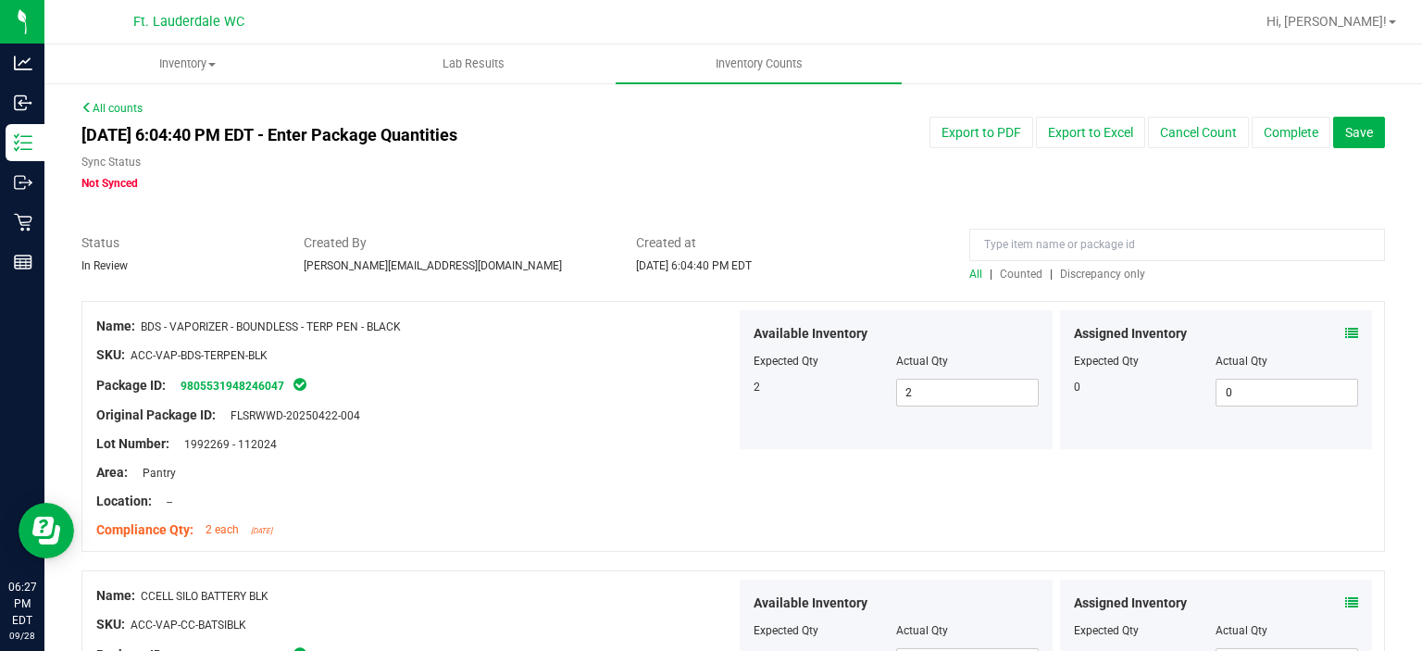
click at [1097, 277] on span "Discrepancy only" at bounding box center [1102, 274] width 85 height 13
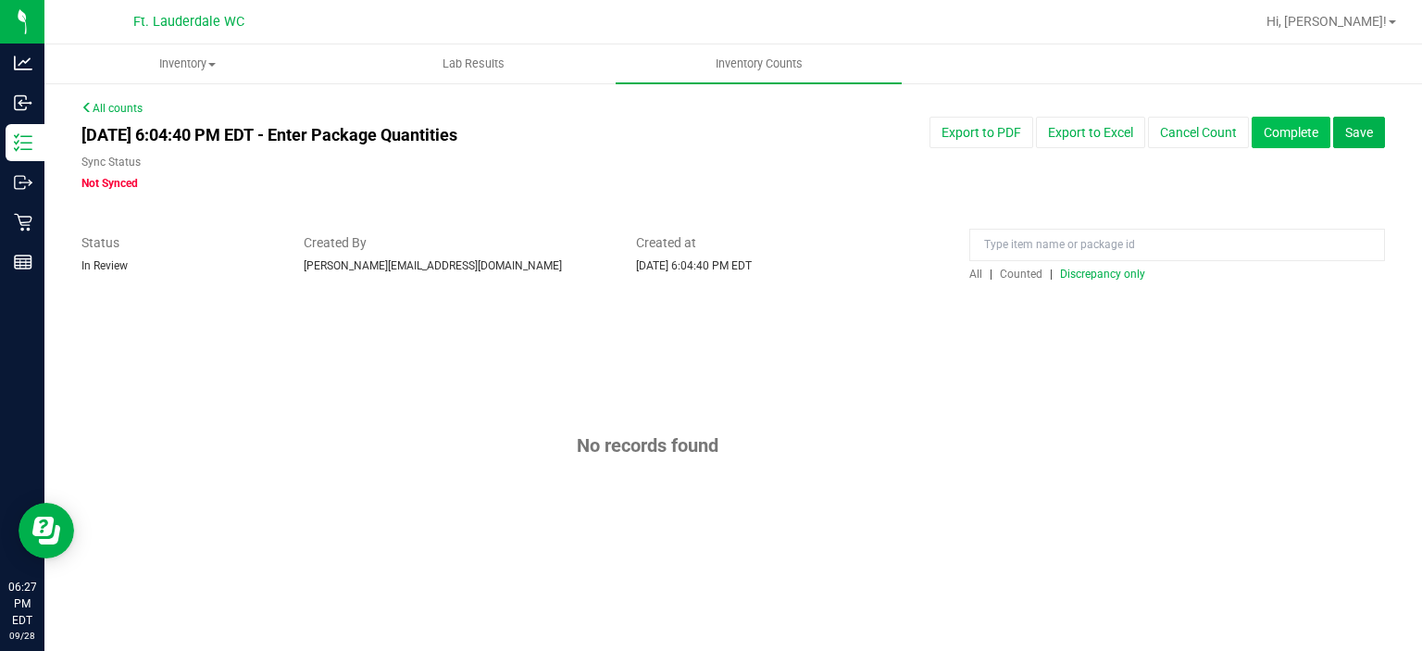
click at [1294, 125] on button "Complete" at bounding box center [1291, 132] width 79 height 31
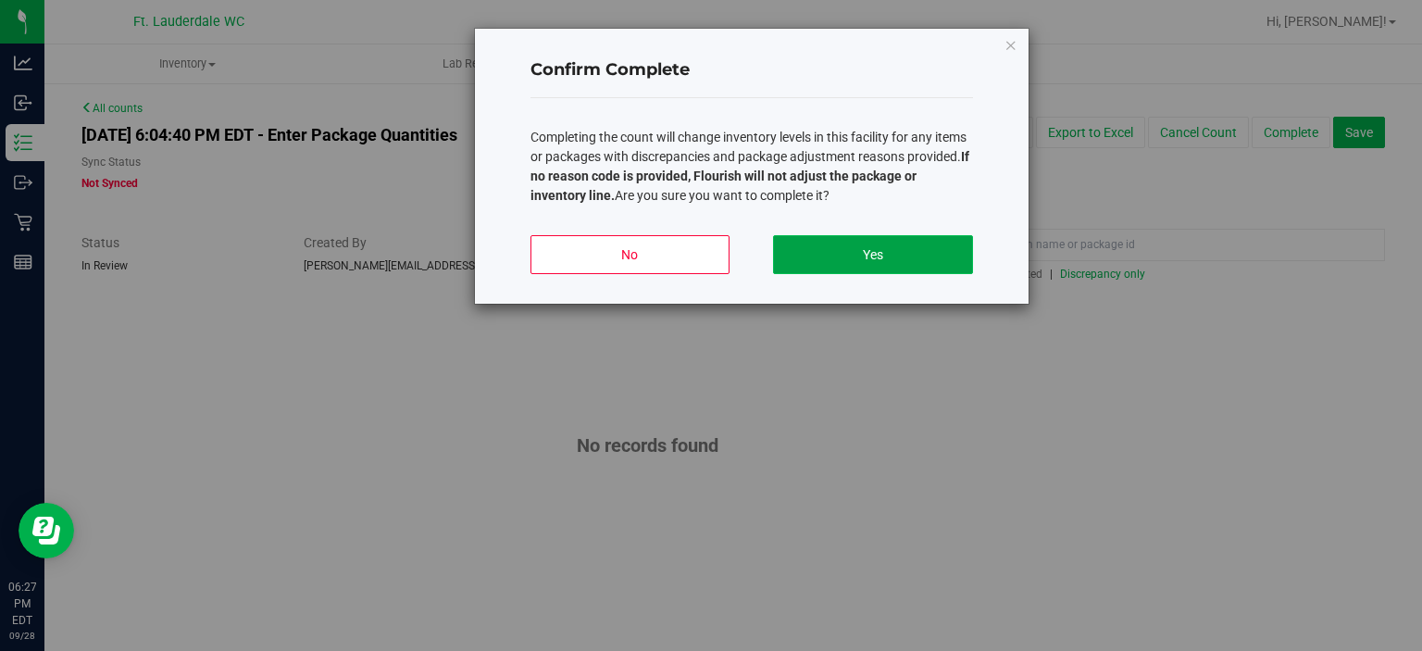
click at [887, 257] on button "Yes" at bounding box center [872, 254] width 199 height 39
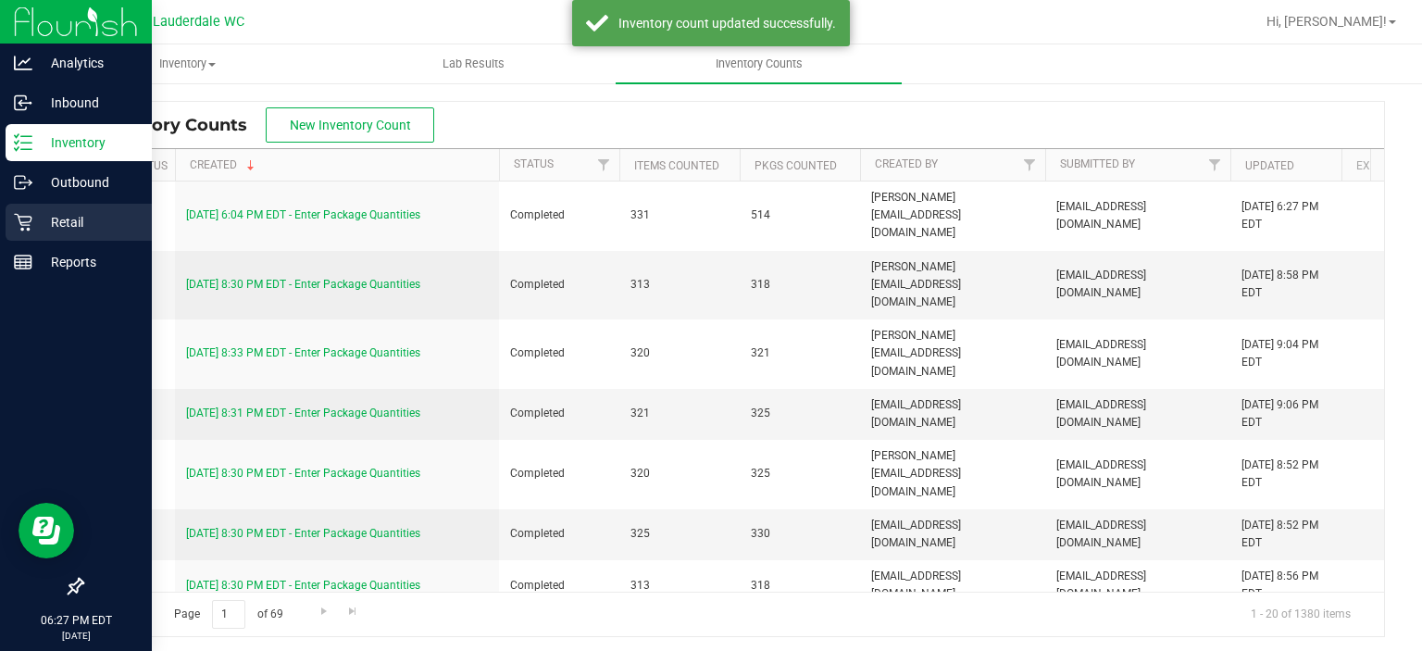
click at [35, 224] on p "Retail" at bounding box center [87, 222] width 111 height 22
